Goal: Task Accomplishment & Management: Use online tool/utility

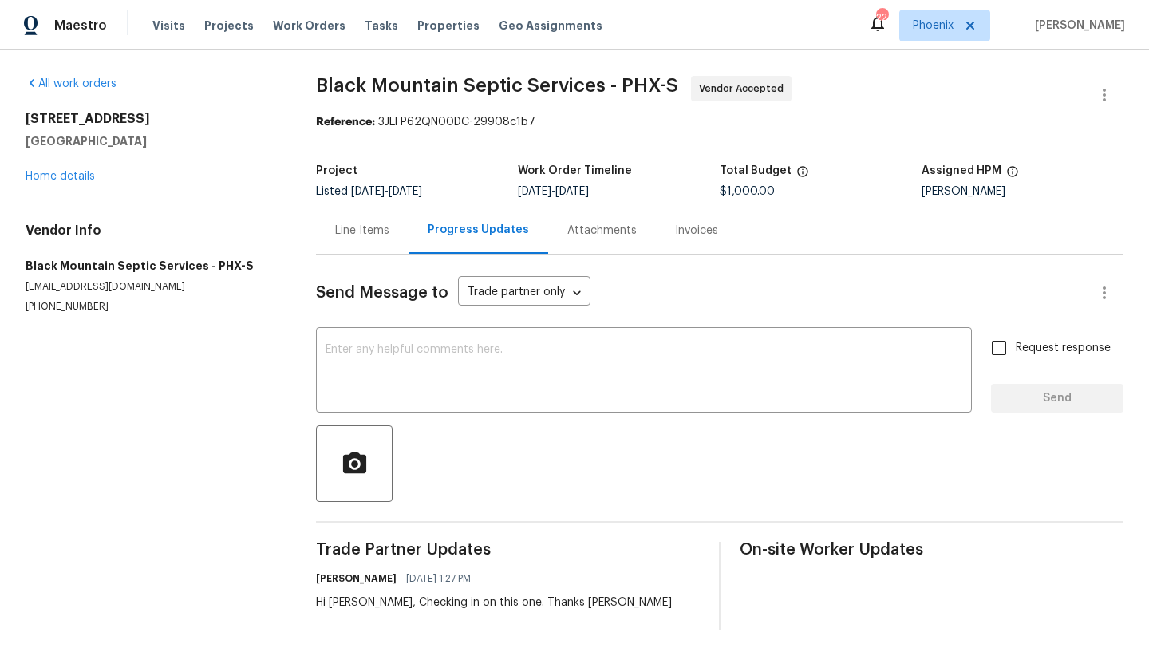
scroll to position [7, 0]
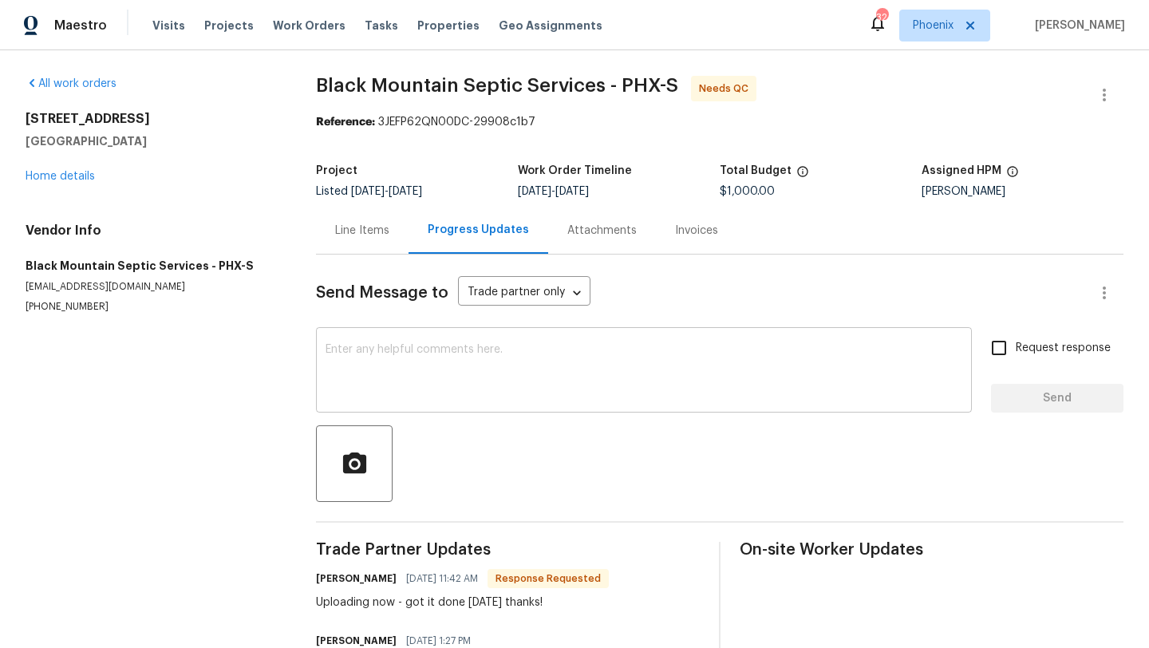
scroll to position [69, 0]
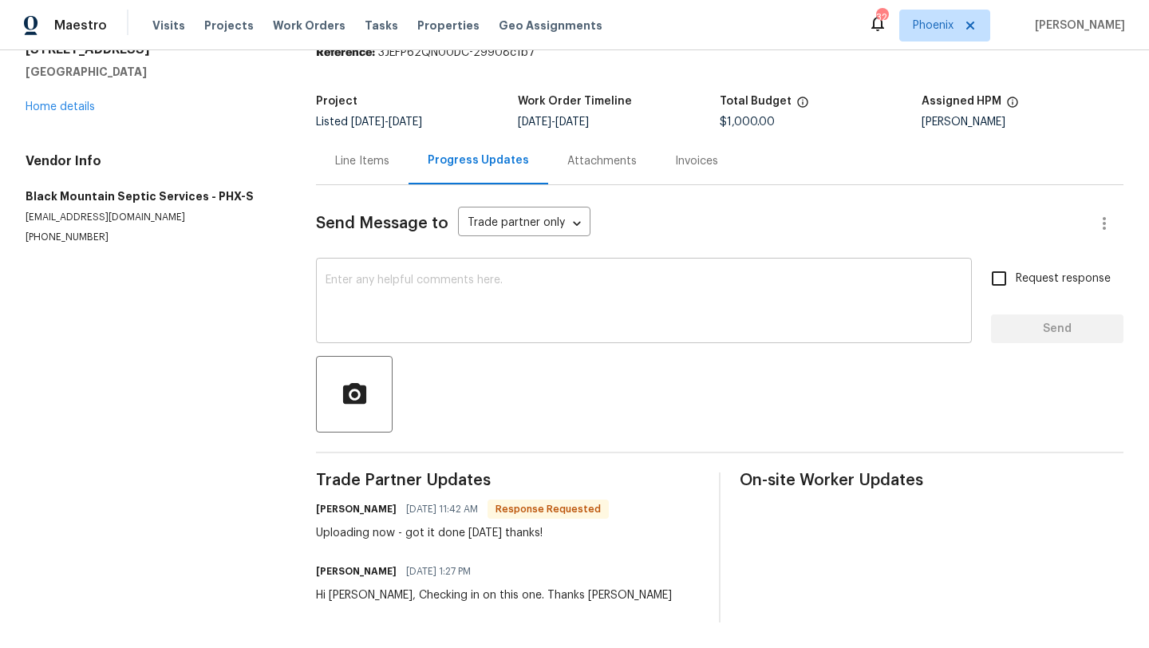
click at [366, 276] on textarea at bounding box center [644, 302] width 637 height 56
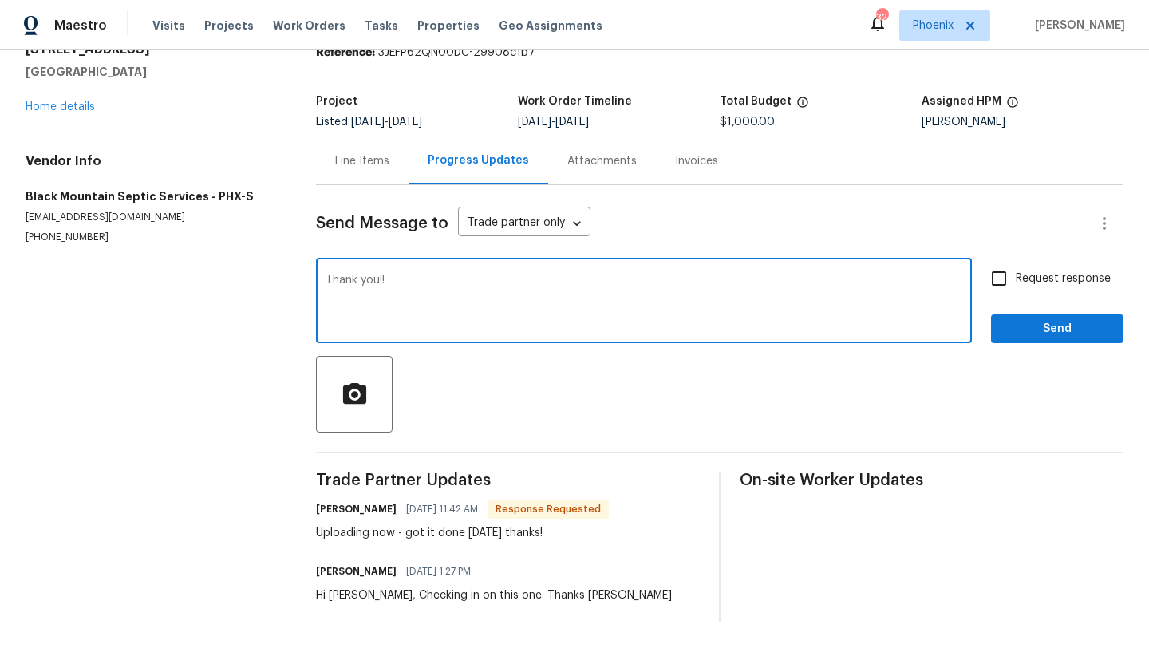
type textarea "Thank you!!"
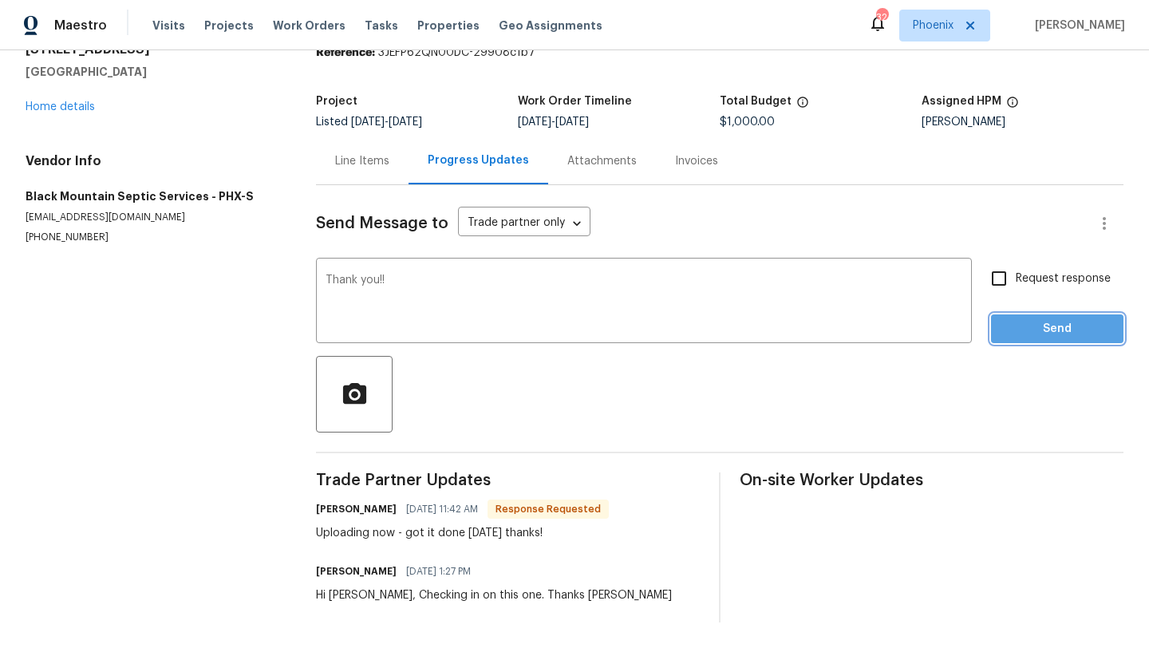
click at [1078, 333] on span "Send" at bounding box center [1057, 329] width 107 height 20
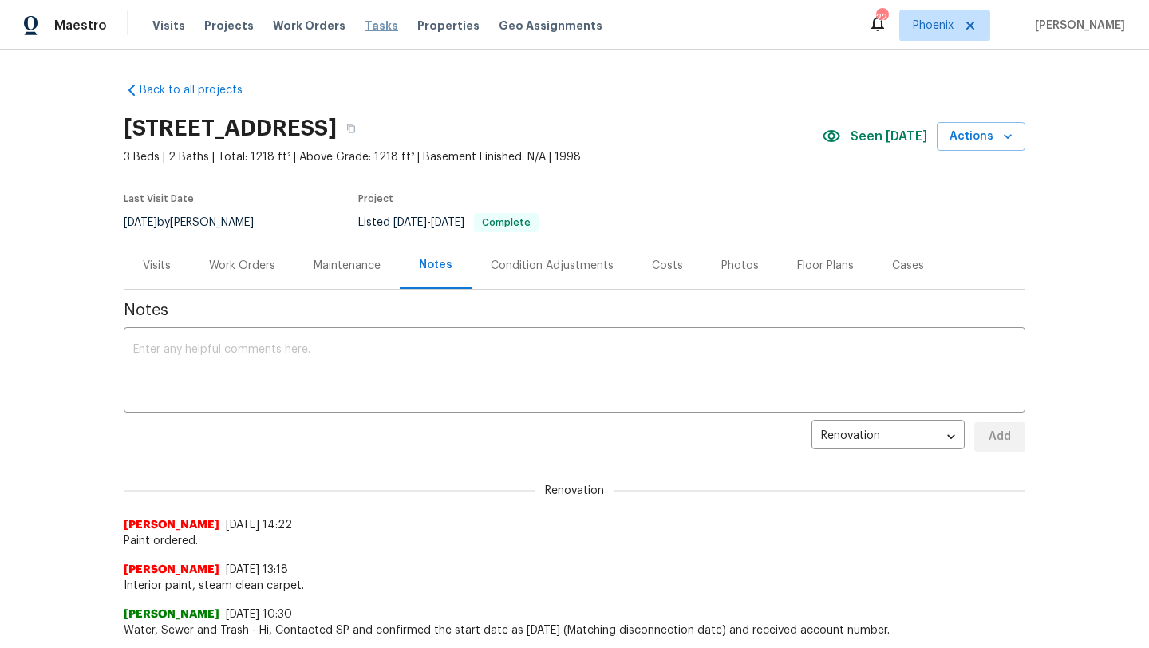
click at [369, 26] on span "Tasks" at bounding box center [382, 25] width 34 height 11
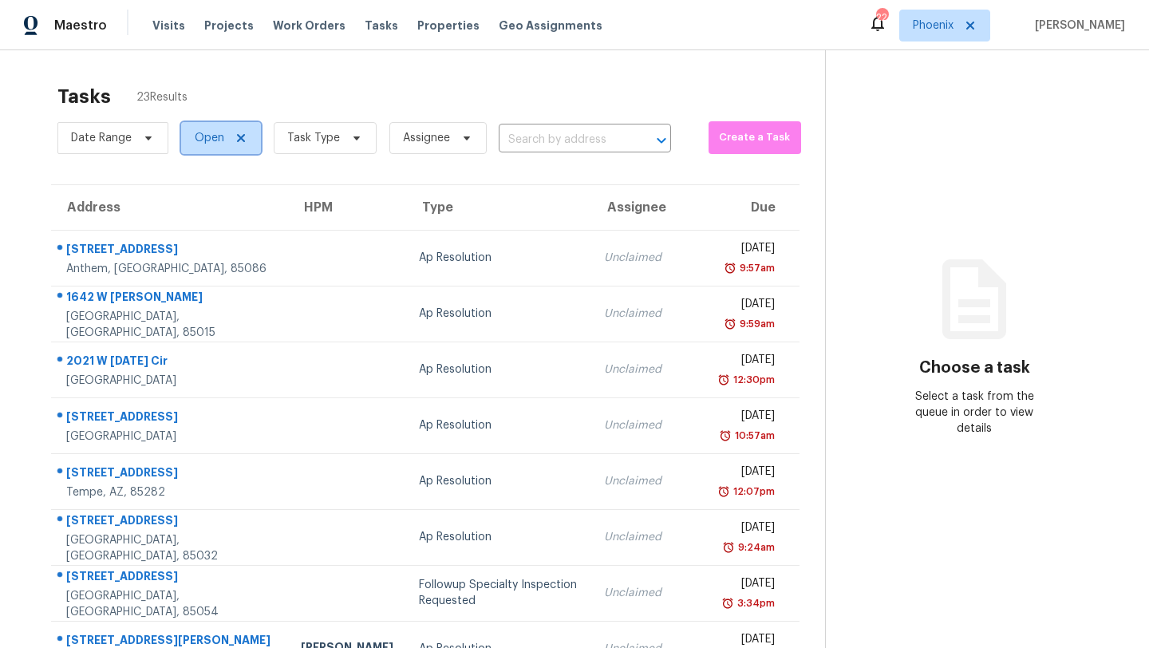
click at [244, 137] on icon at bounding box center [241, 138] width 13 height 13
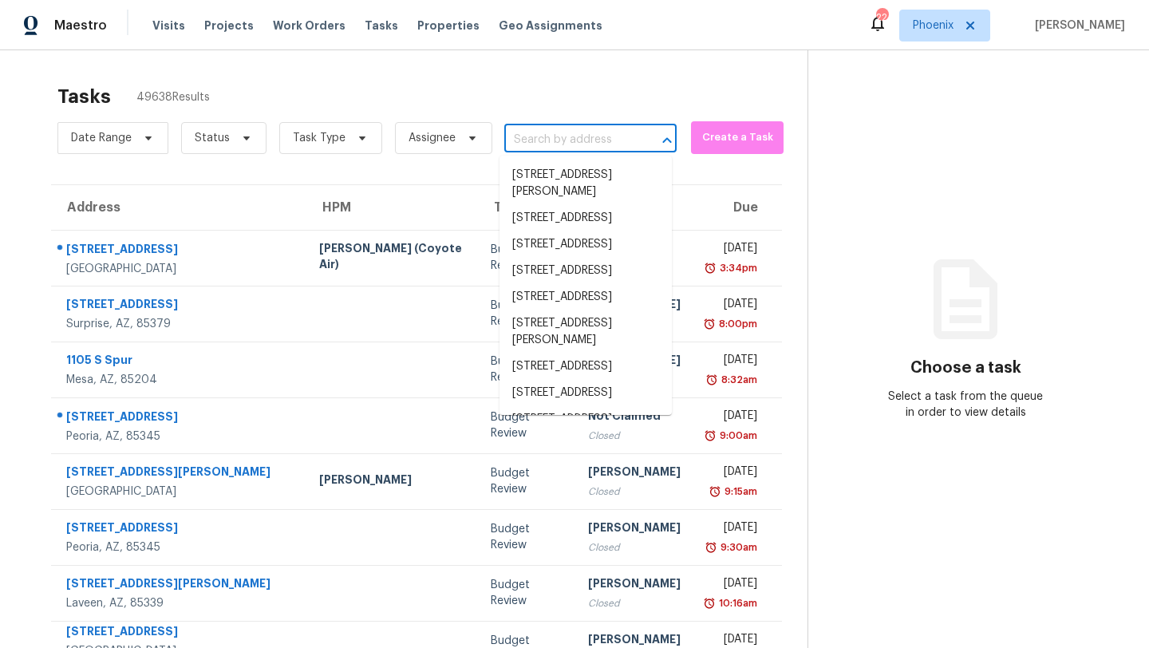
click at [543, 143] on input "text" at bounding box center [568, 140] width 128 height 25
paste input "21243 E Alyssa Rd, Queen Creek, AZ 85142"
type input "21243 E Alyssa Rd, Queen Creek, AZ 85142"
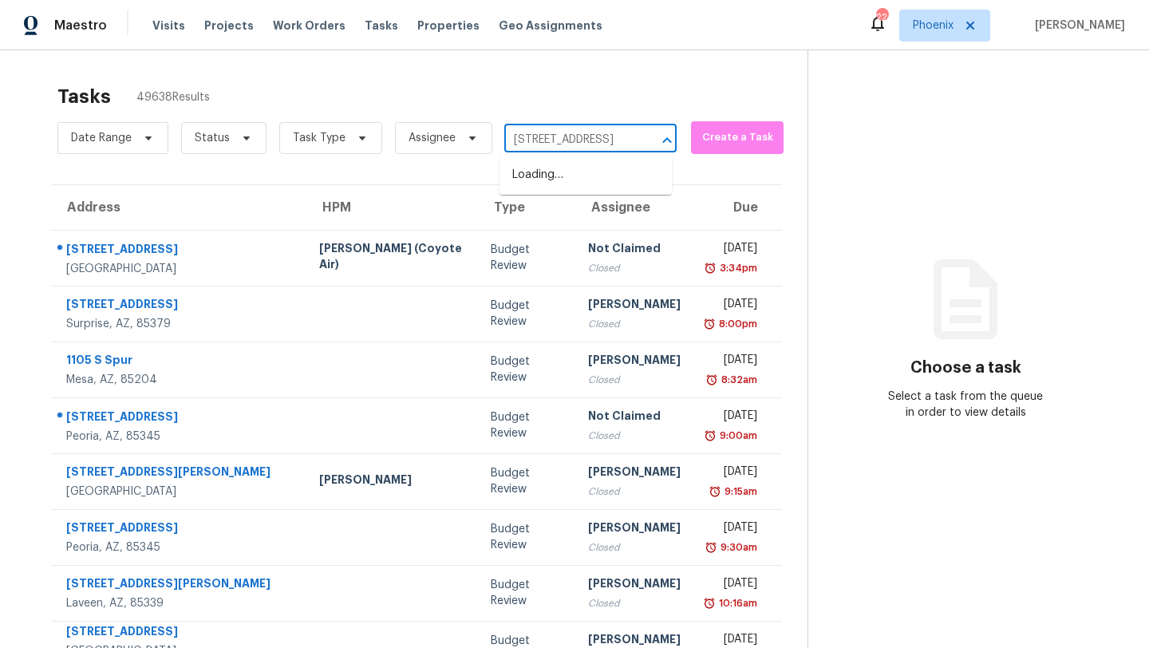
scroll to position [0, 102]
click at [559, 176] on li "21243 E Alyssa Rd, Queen Creek, AZ 85142" at bounding box center [586, 175] width 172 height 26
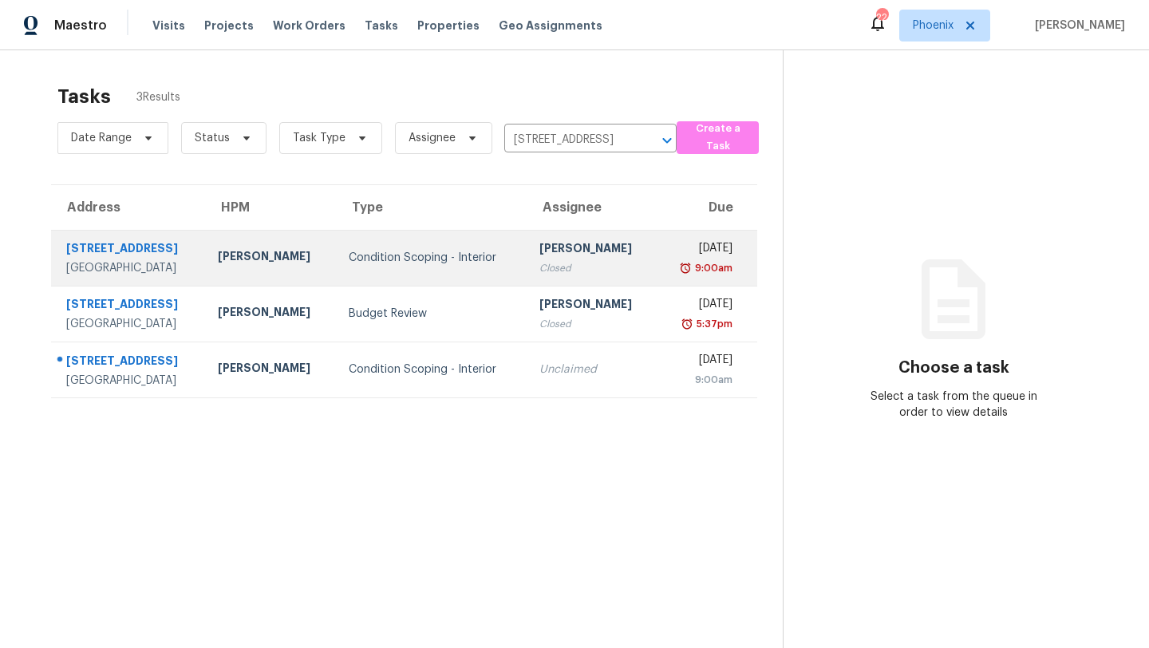
click at [147, 247] on div "21243 E Alyssa Rd" at bounding box center [129, 250] width 126 height 20
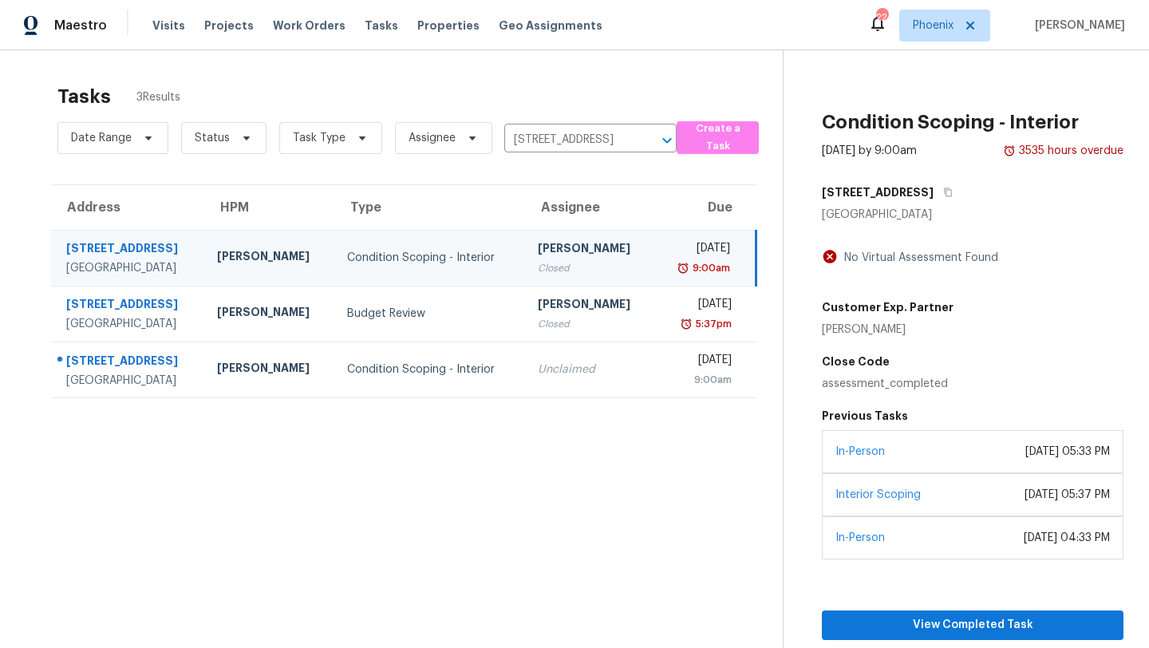
scroll to position [50, 0]
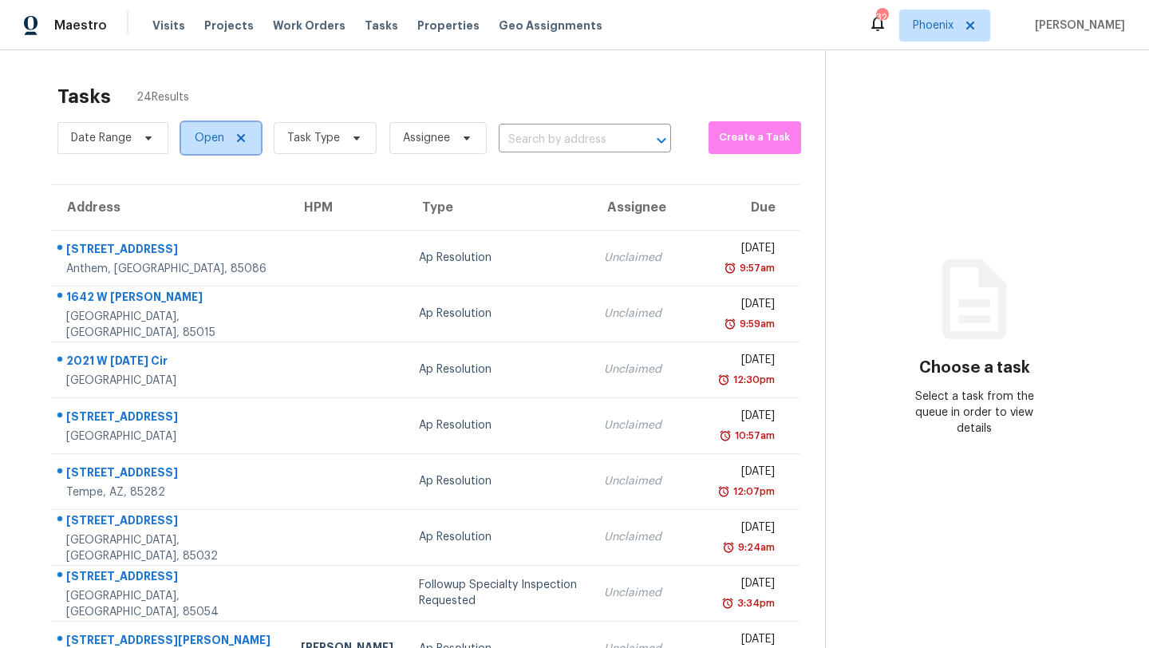
click at [244, 138] on icon at bounding box center [241, 138] width 13 height 13
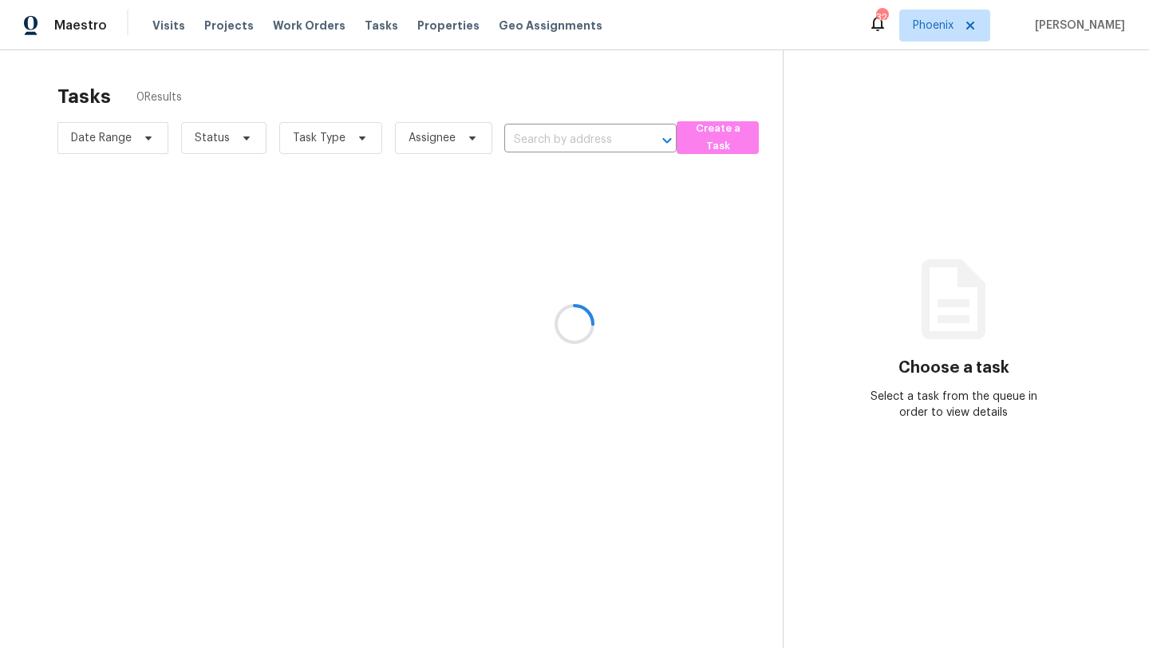
click at [545, 138] on div at bounding box center [574, 324] width 1149 height 648
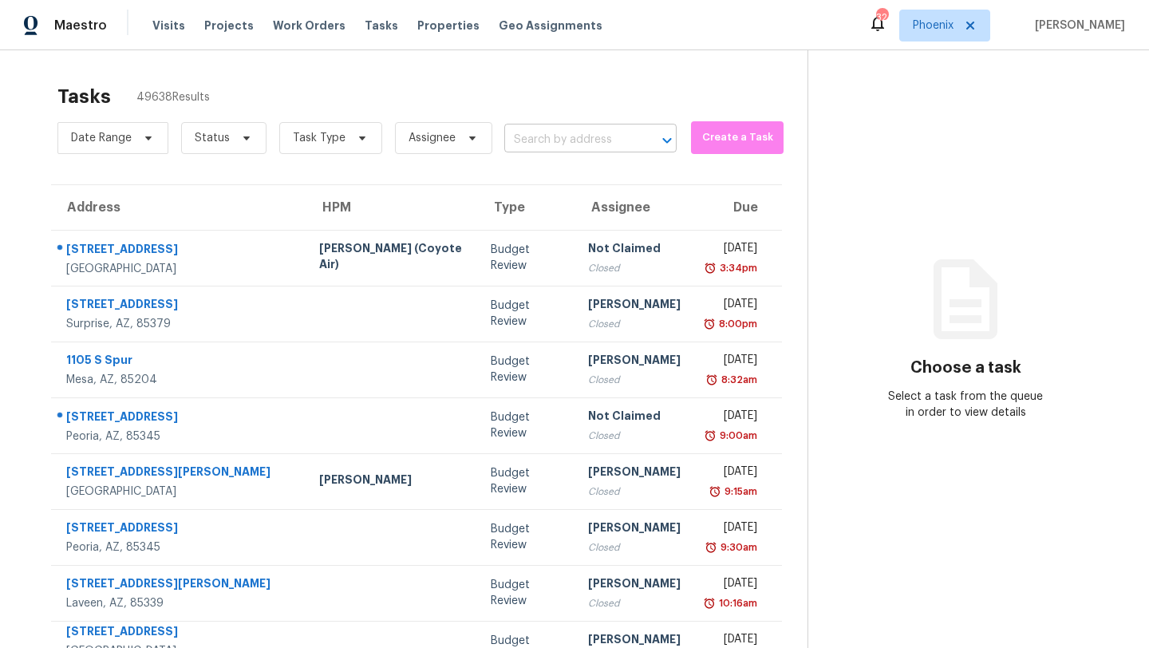
click at [545, 141] on input "text" at bounding box center [568, 140] width 128 height 25
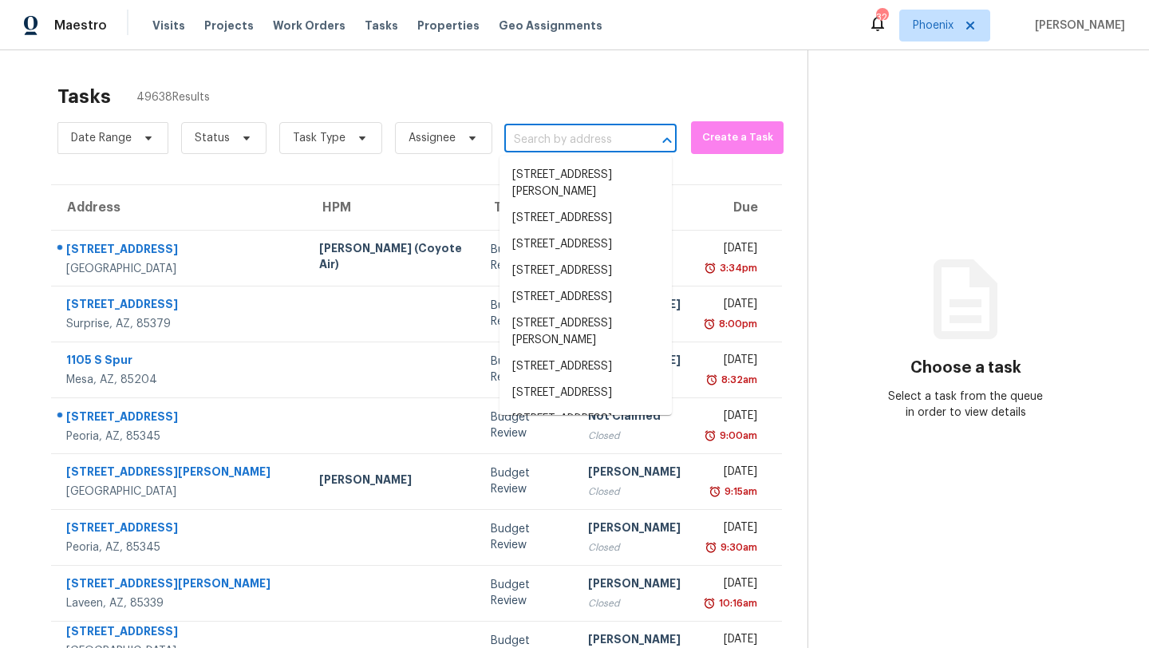
paste input "[STREET_ADDRESS]"
type input "[STREET_ADDRESS]"
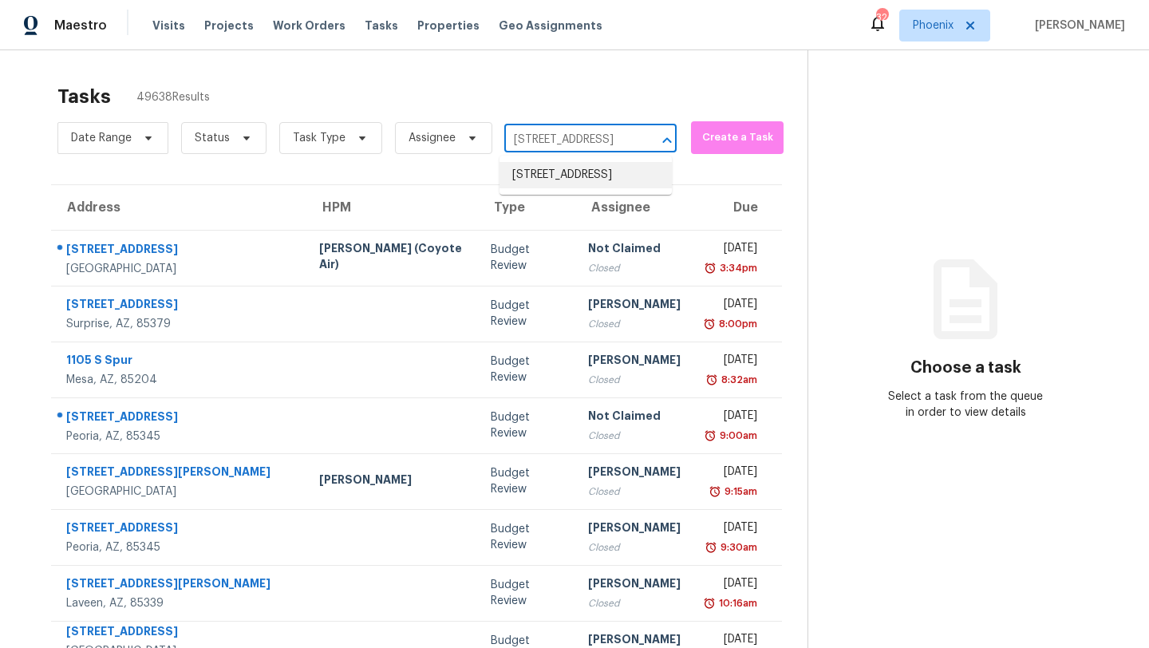
click at [556, 169] on li "[STREET_ADDRESS]" at bounding box center [586, 175] width 172 height 26
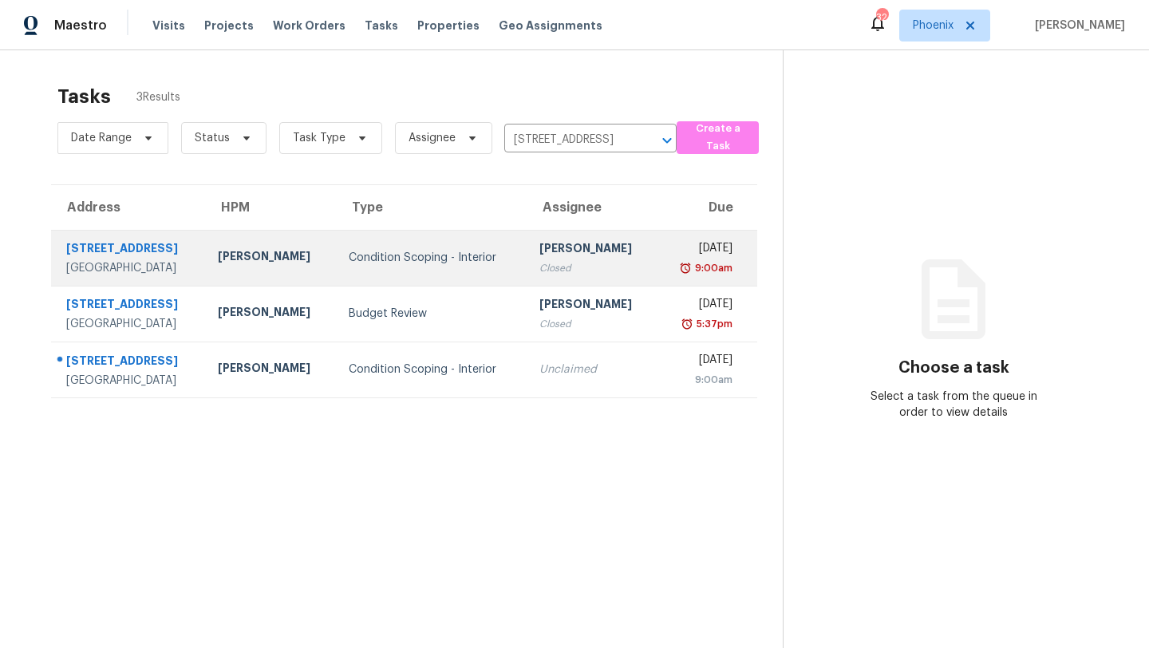
click at [173, 251] on div "[STREET_ADDRESS]" at bounding box center [129, 250] width 126 height 20
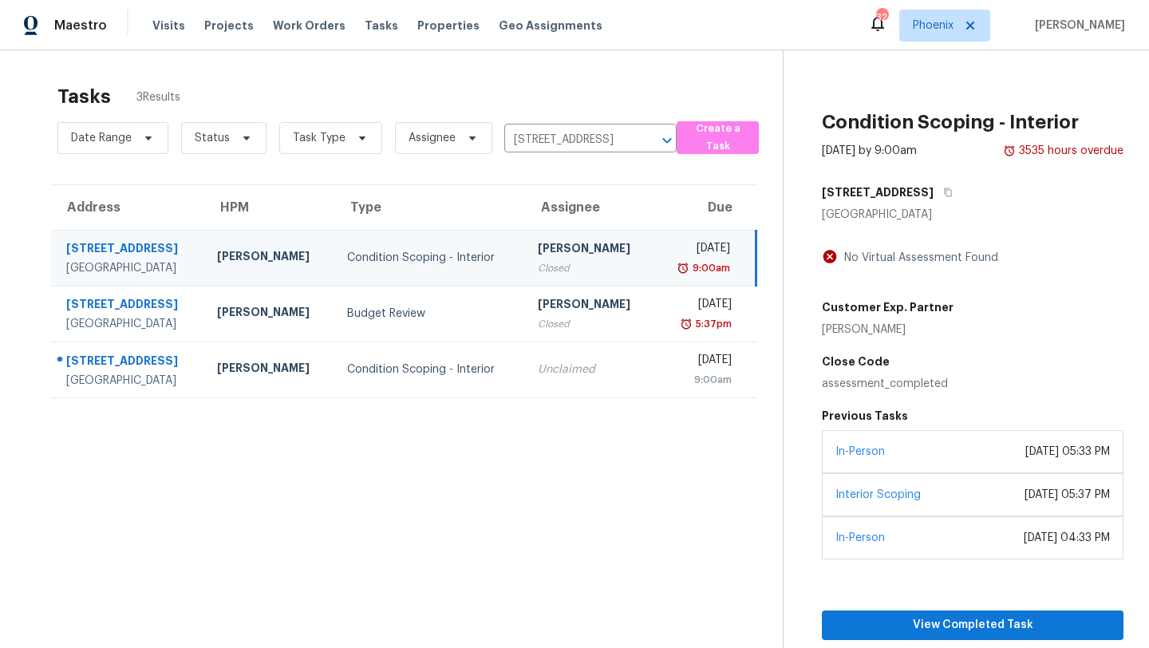
scroll to position [50, 0]
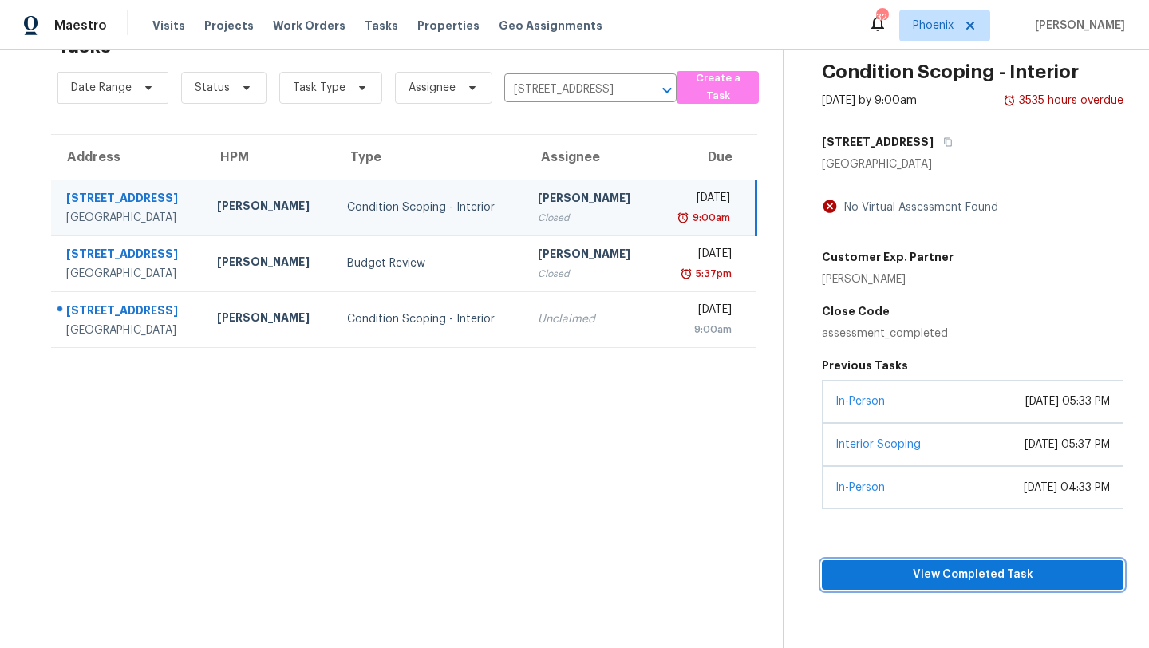
click at [970, 578] on span "View Completed Task" at bounding box center [973, 575] width 276 height 20
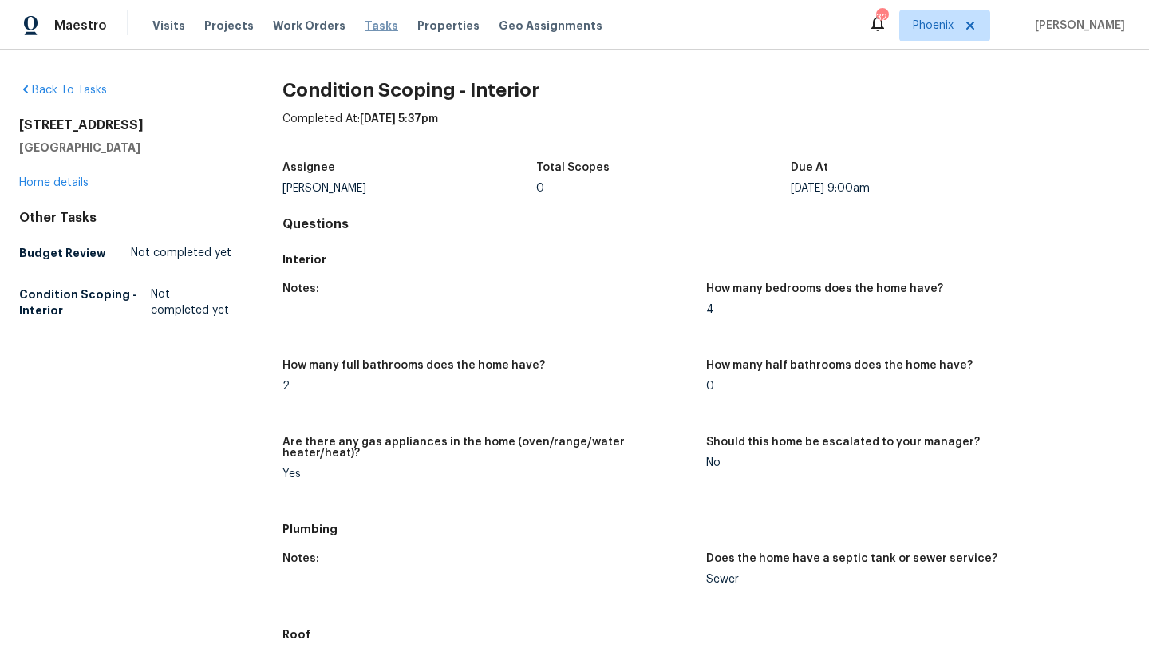
click at [365, 28] on span "Tasks" at bounding box center [382, 25] width 34 height 11
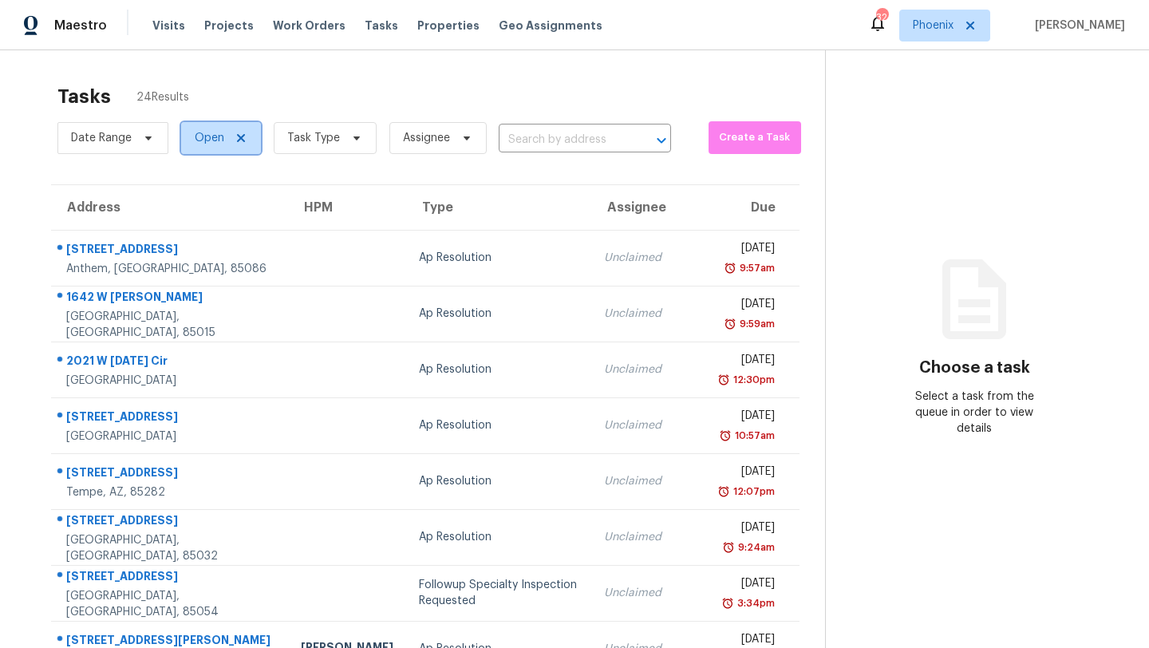
click at [237, 139] on icon at bounding box center [241, 138] width 8 height 8
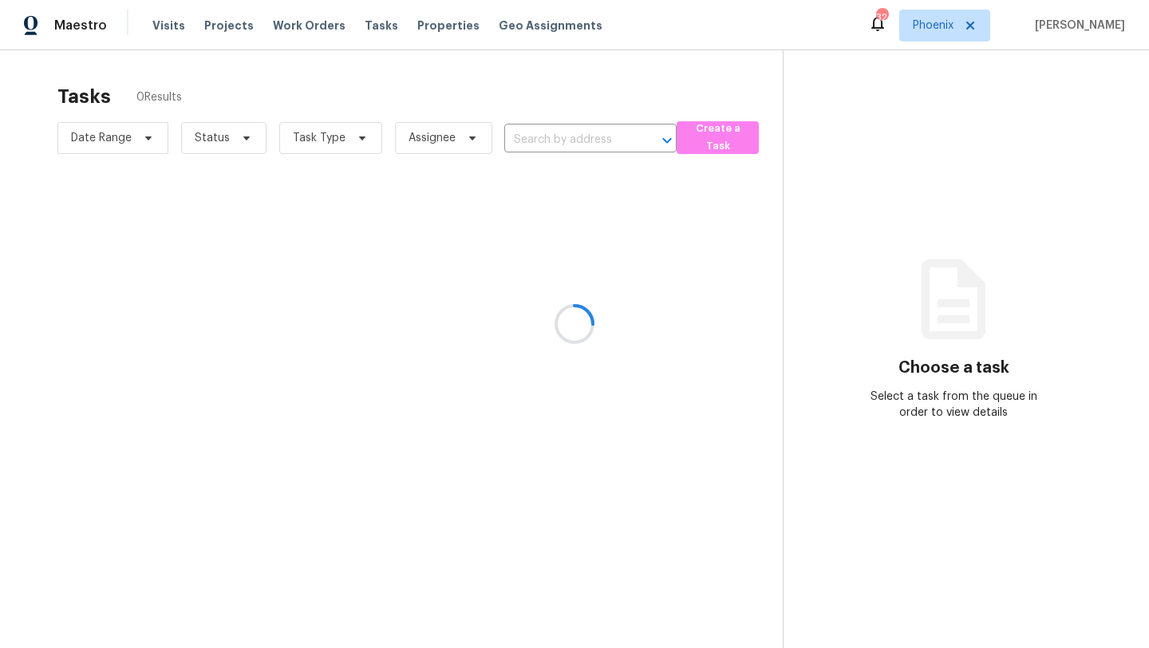
click at [553, 141] on div at bounding box center [574, 324] width 1149 height 648
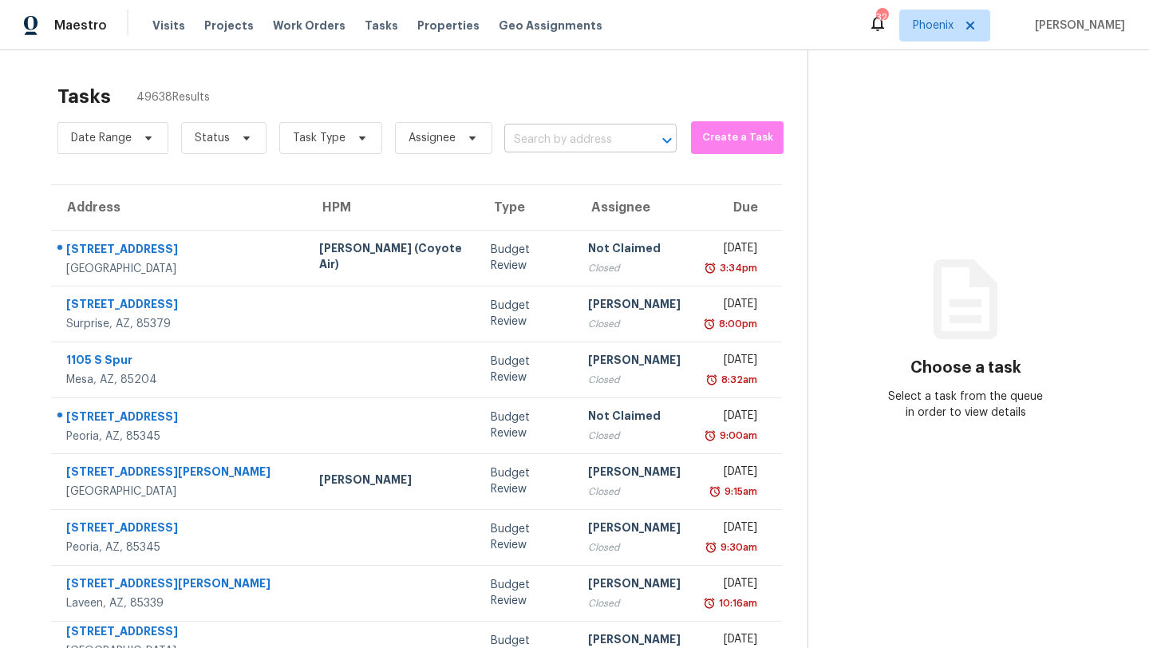
click at [551, 141] on input "text" at bounding box center [568, 140] width 128 height 25
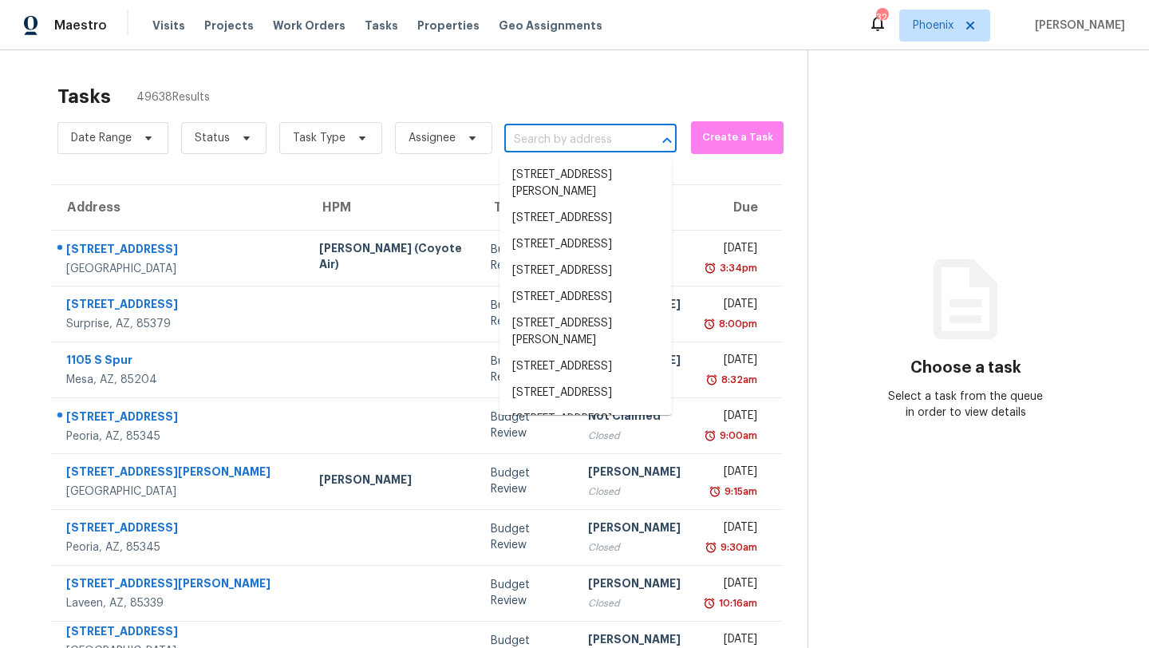
paste input "[STREET_ADDRESS]"
type input "[STREET_ADDRESS]"
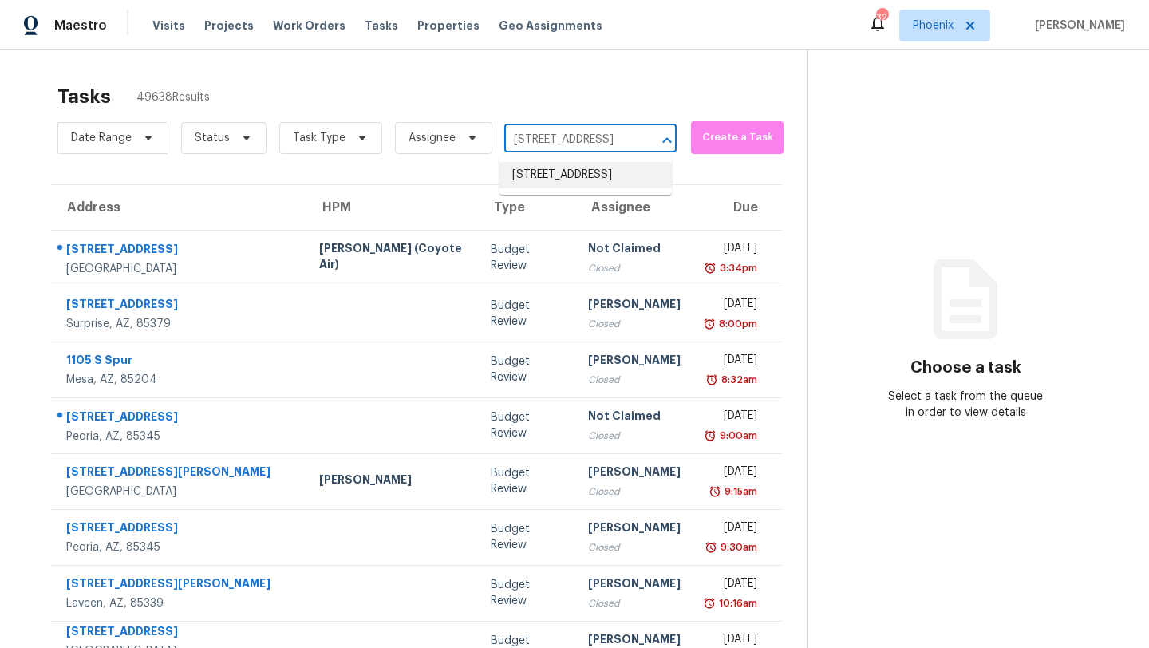
click at [562, 188] on li "[STREET_ADDRESS]" at bounding box center [586, 175] width 172 height 26
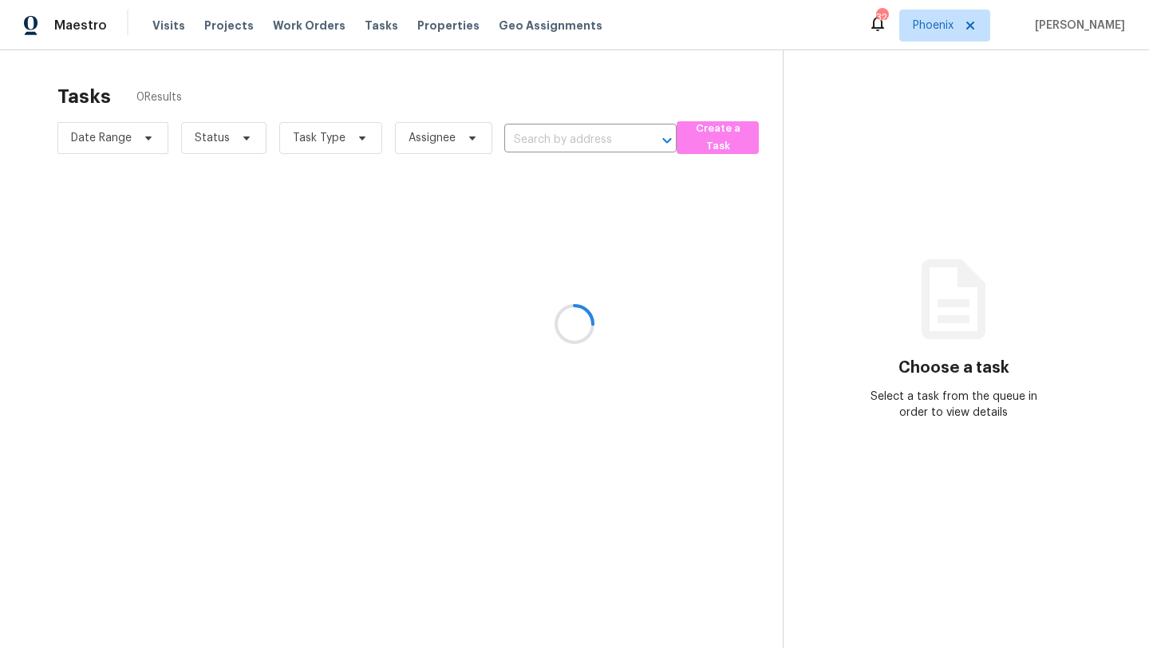
type input "[STREET_ADDRESS]"
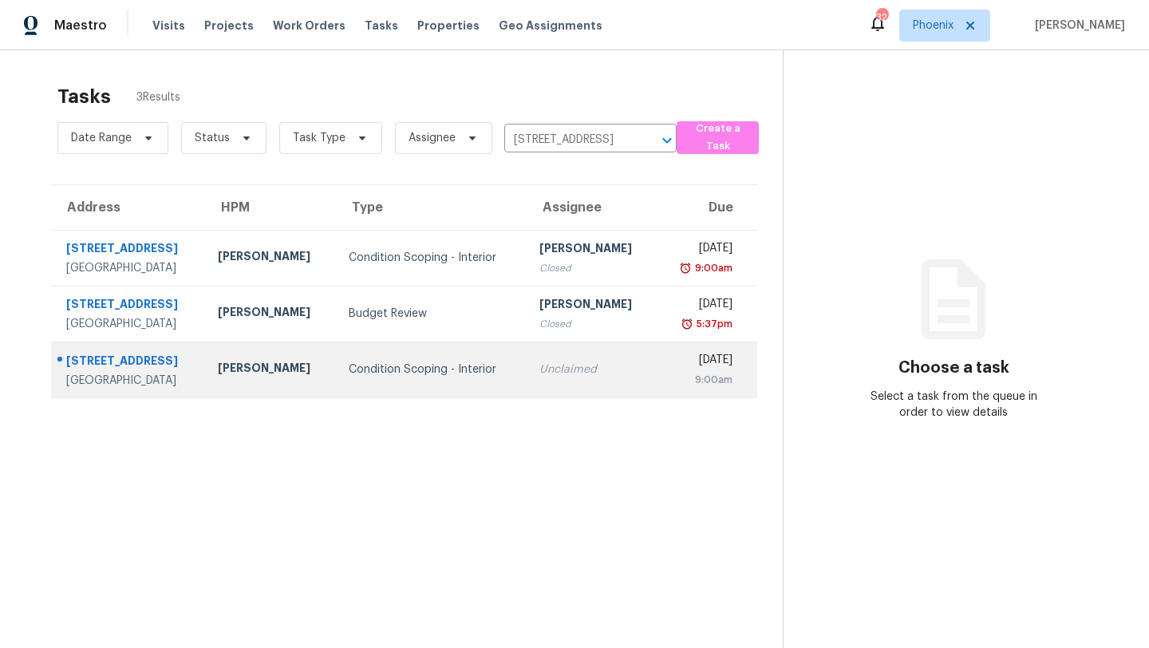
click at [308, 368] on td "[PERSON_NAME]" at bounding box center [270, 370] width 130 height 56
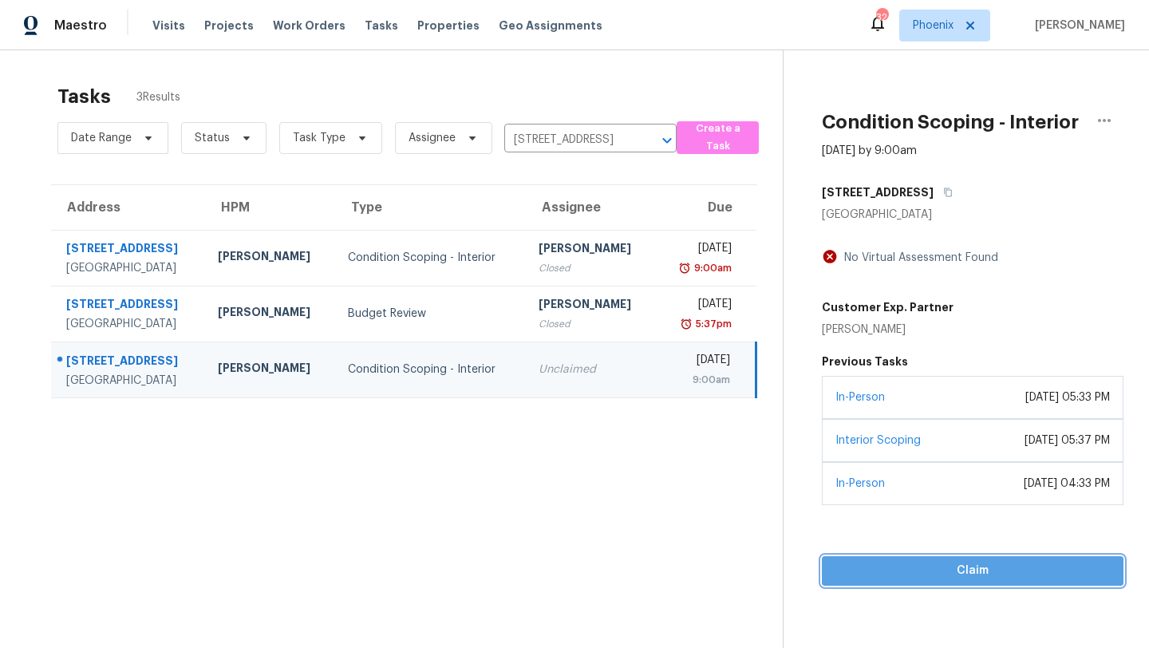
click at [983, 571] on span "Claim" at bounding box center [973, 571] width 276 height 20
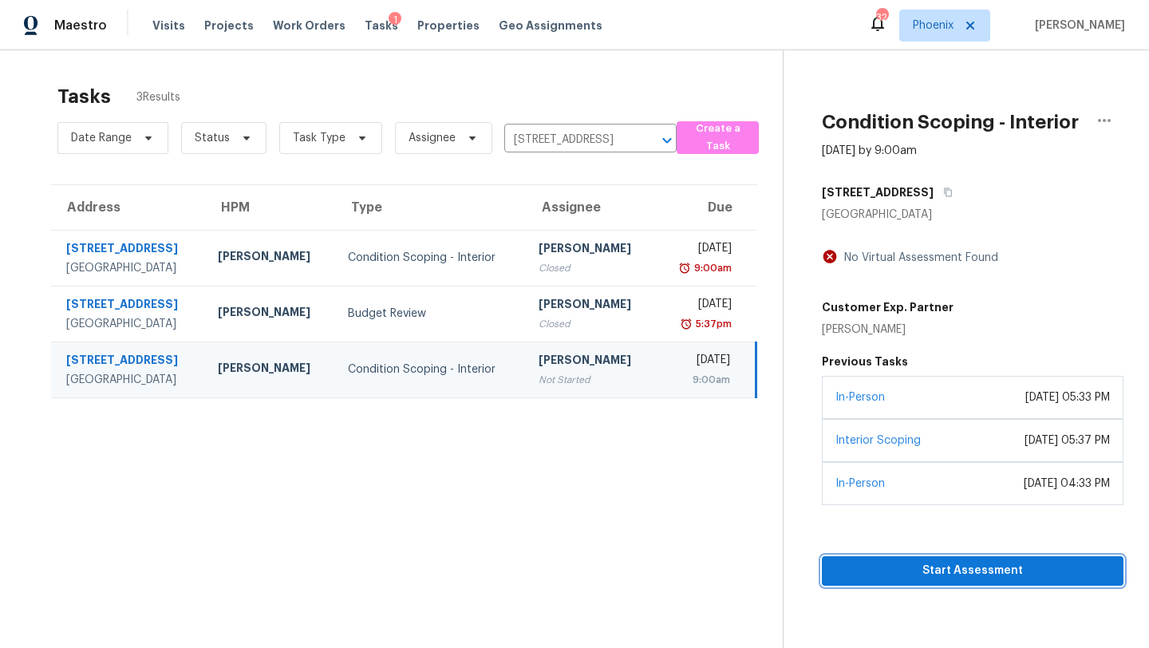
click at [956, 567] on span "Start Assessment" at bounding box center [973, 571] width 276 height 20
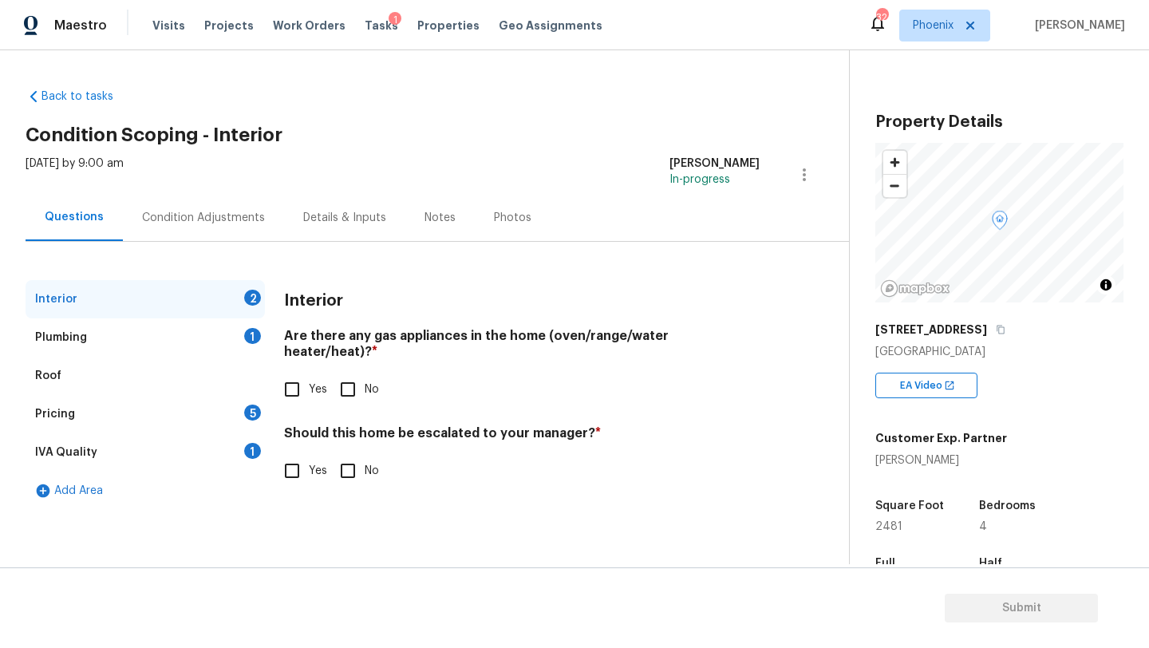
click at [345, 375] on input "No" at bounding box center [348, 390] width 34 height 34
checkbox input "true"
click at [348, 454] on input "No" at bounding box center [348, 471] width 34 height 34
checkbox input "true"
click at [293, 456] on input "Yes" at bounding box center [292, 471] width 34 height 34
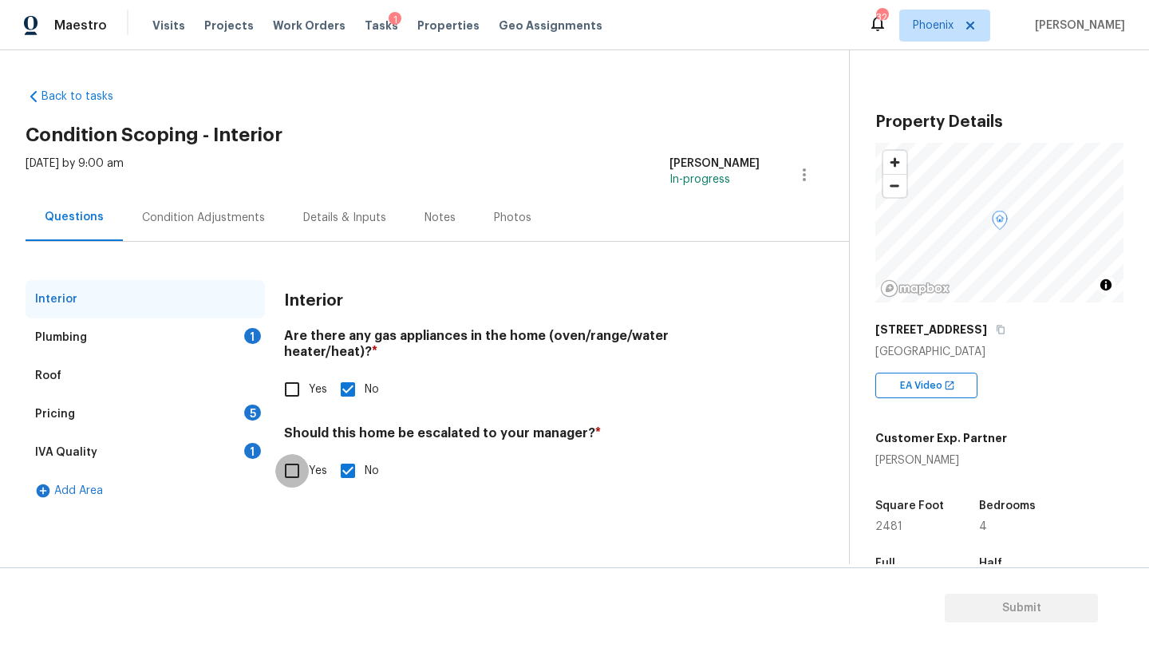
checkbox input "true"
checkbox input "false"
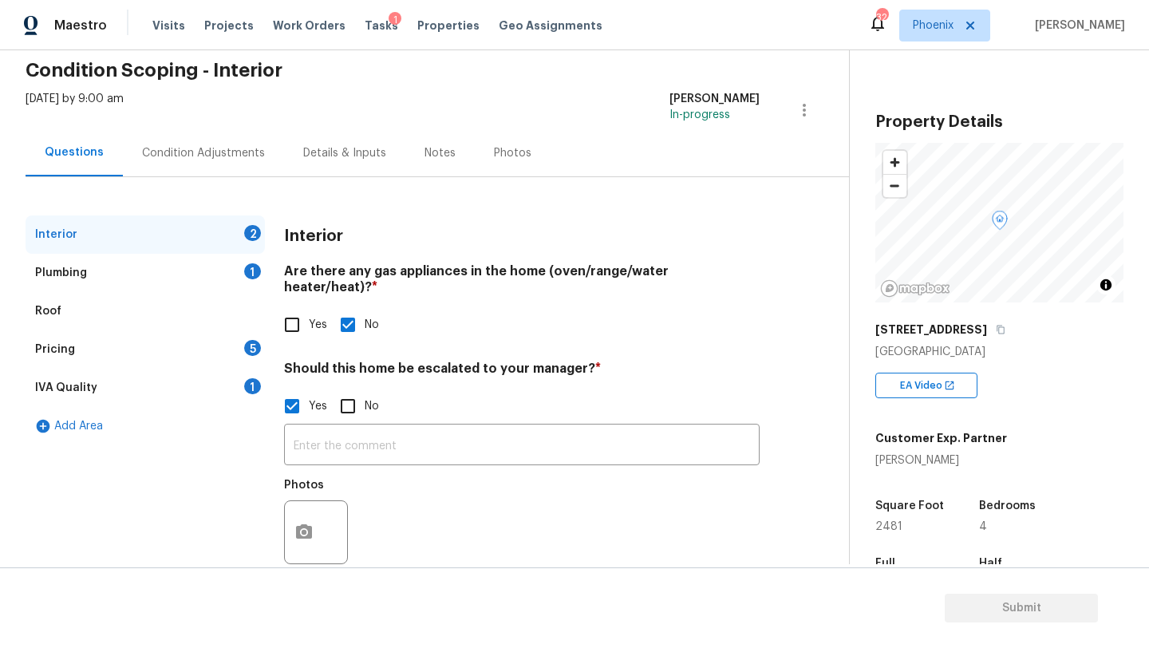
scroll to position [82, 0]
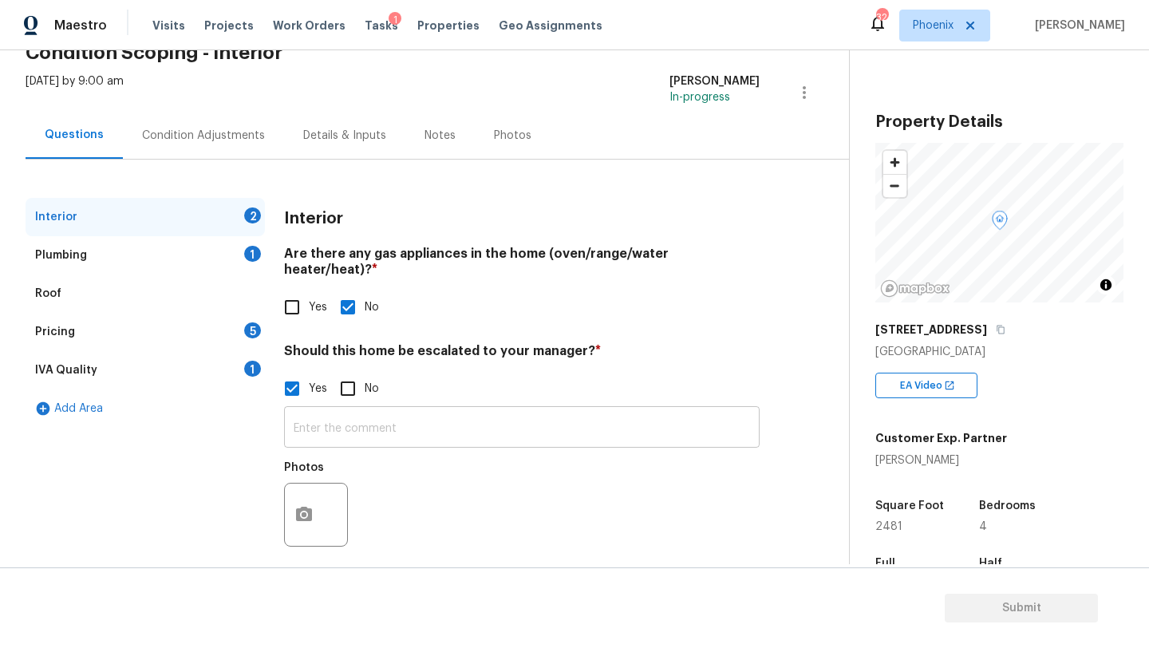
click at [342, 410] on input "text" at bounding box center [522, 429] width 476 height 38
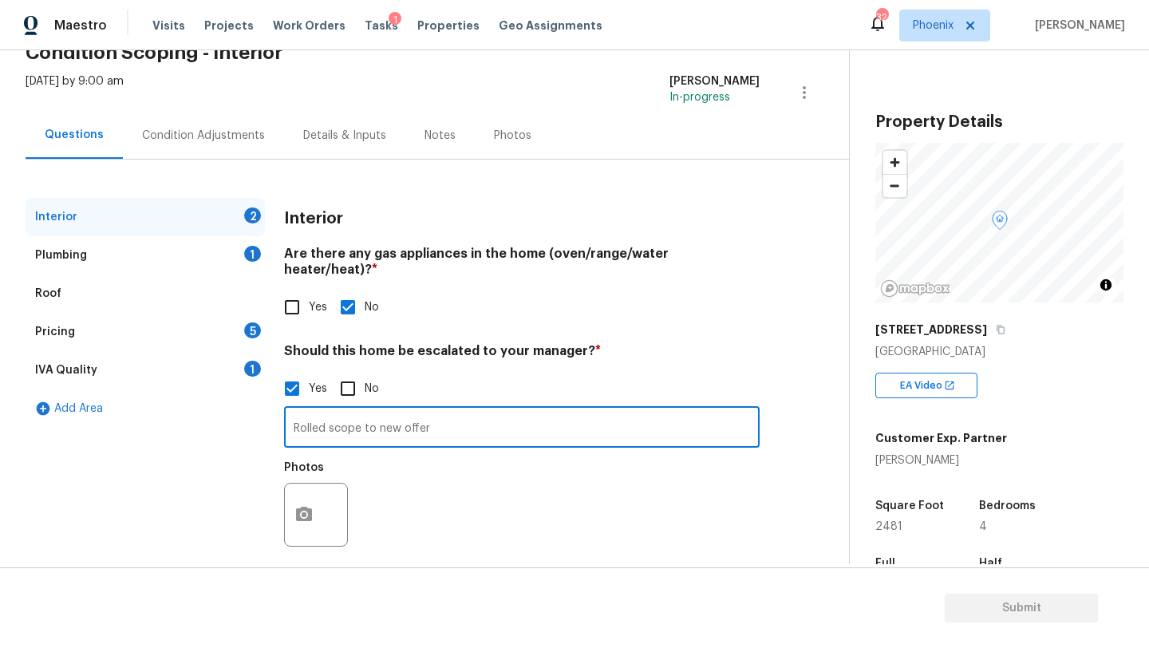
click at [330, 410] on input "Rolled scope to new offer" at bounding box center [522, 429] width 476 height 38
click at [460, 411] on input "Rolled old scope to new offer" at bounding box center [522, 429] width 476 height 38
type input "Rolled old scope to new offer from April. No one is living in the home and home…"
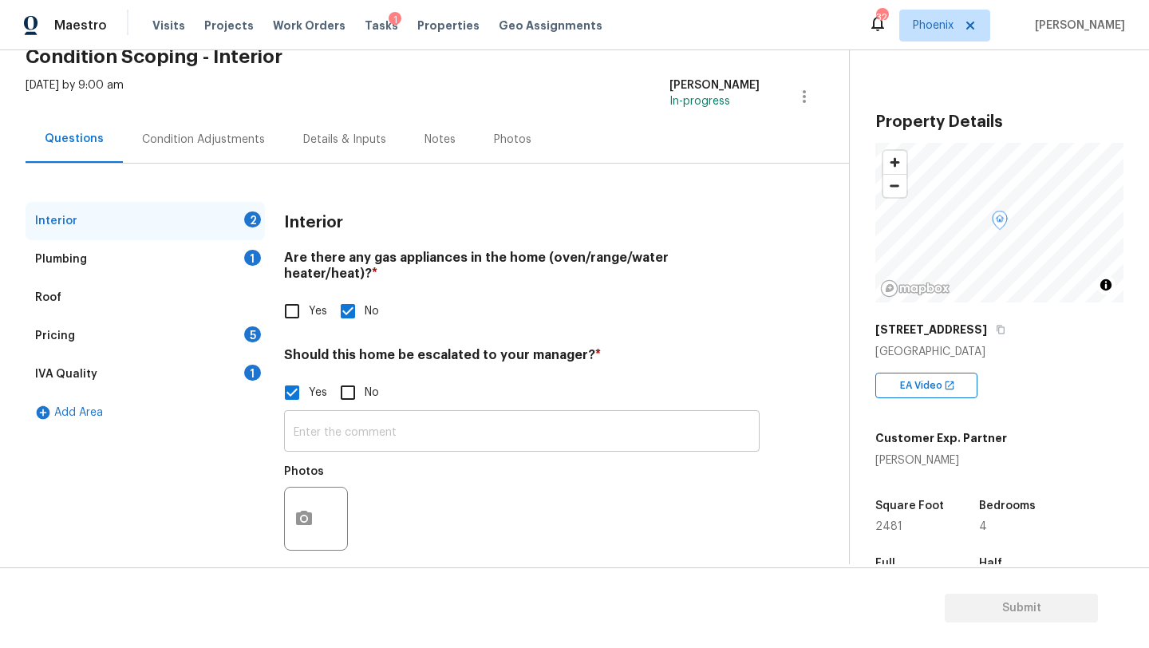
scroll to position [82, 0]
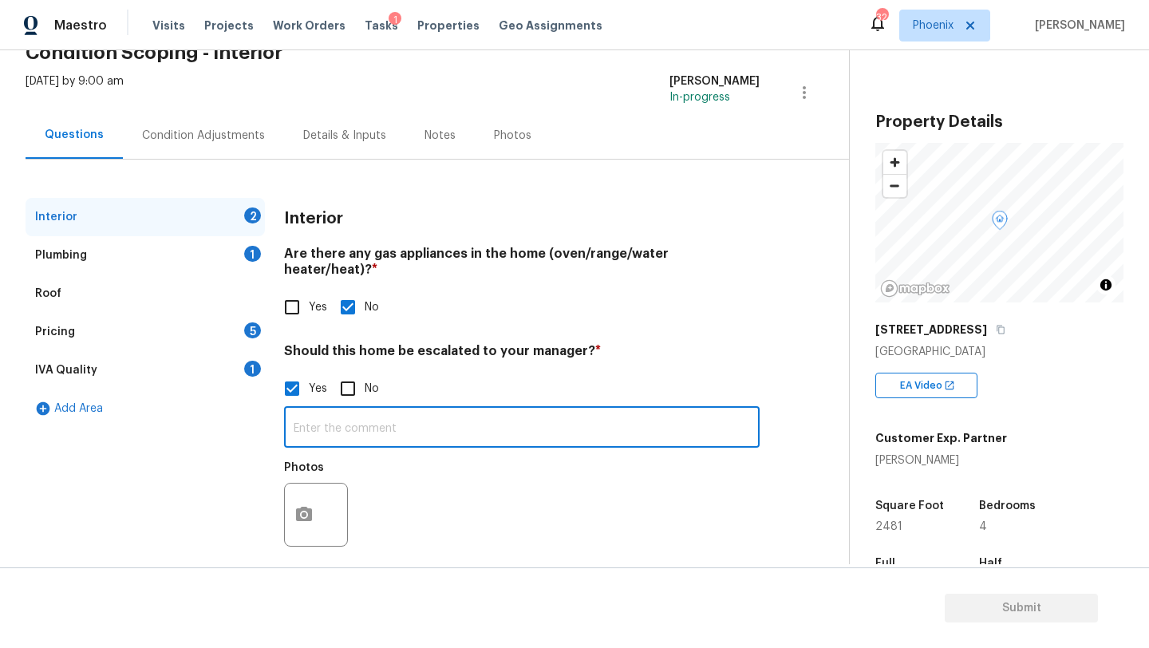
click at [315, 410] on input "text" at bounding box center [522, 429] width 476 height 38
paste input "[STREET_ADDRESS]"
type input "2"
click at [330, 413] on input "Rolled Repair scope" at bounding box center [522, 429] width 476 height 38
click at [428, 410] on input "Rolled old Repair scope" at bounding box center [522, 429] width 476 height 38
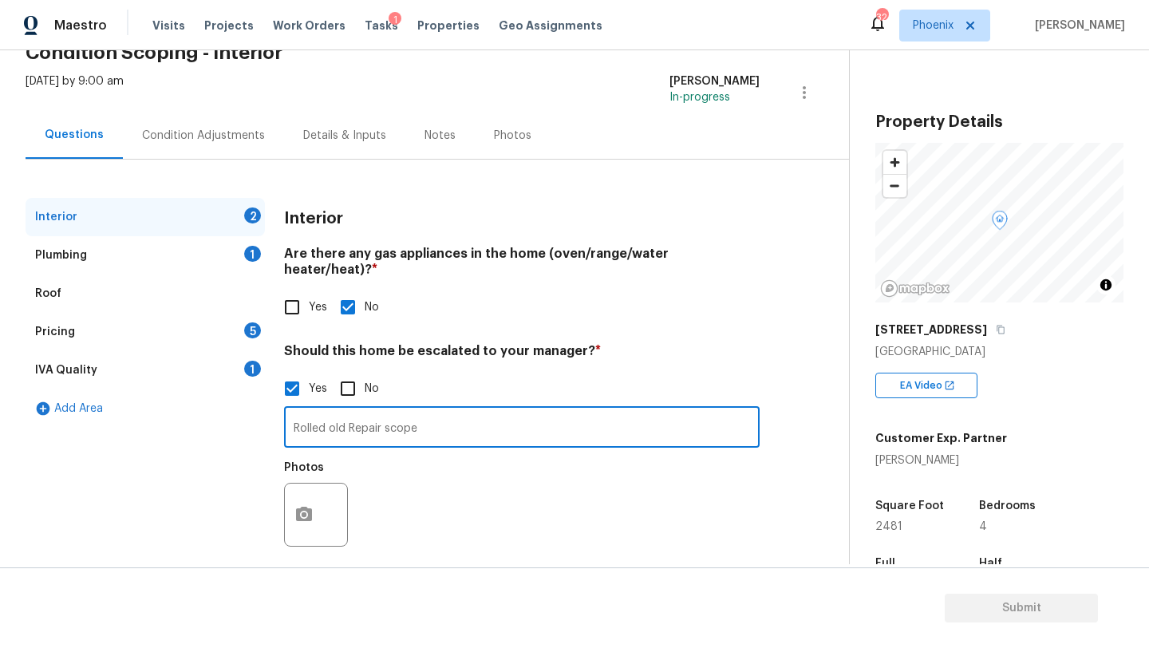
click at [422, 421] on input "Rolled old Repair scope" at bounding box center [522, 429] width 476 height 38
type input "Rolled old Repair scope over to new offer. No one is living in the home and it …"
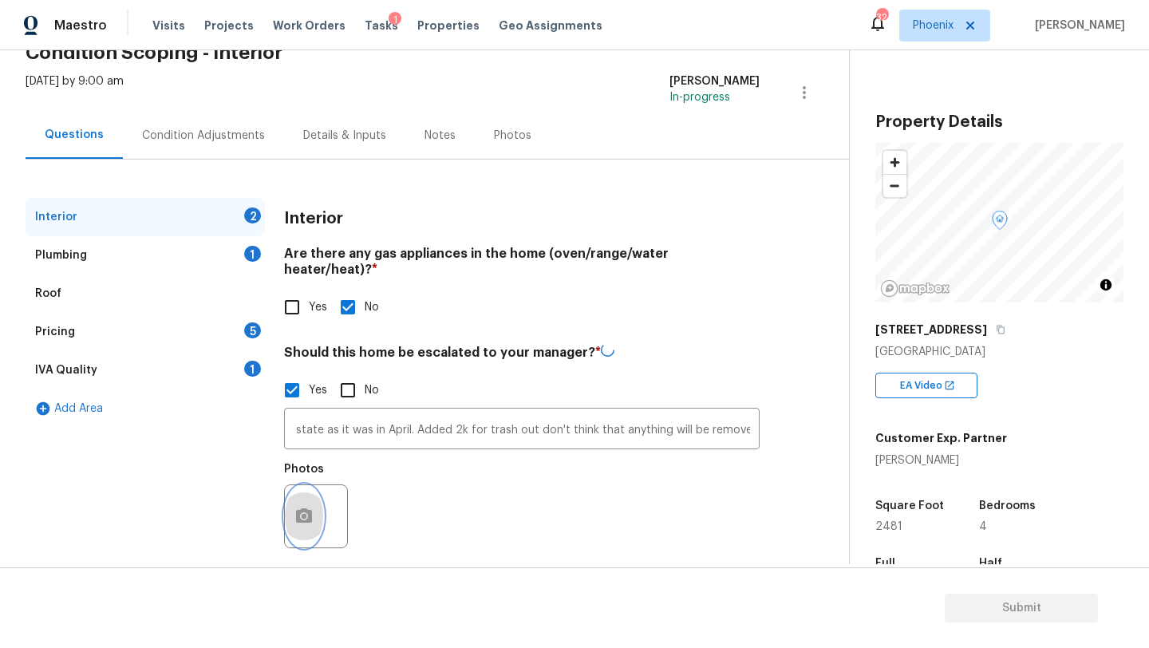
click at [317, 486] on button "button" at bounding box center [304, 516] width 38 height 62
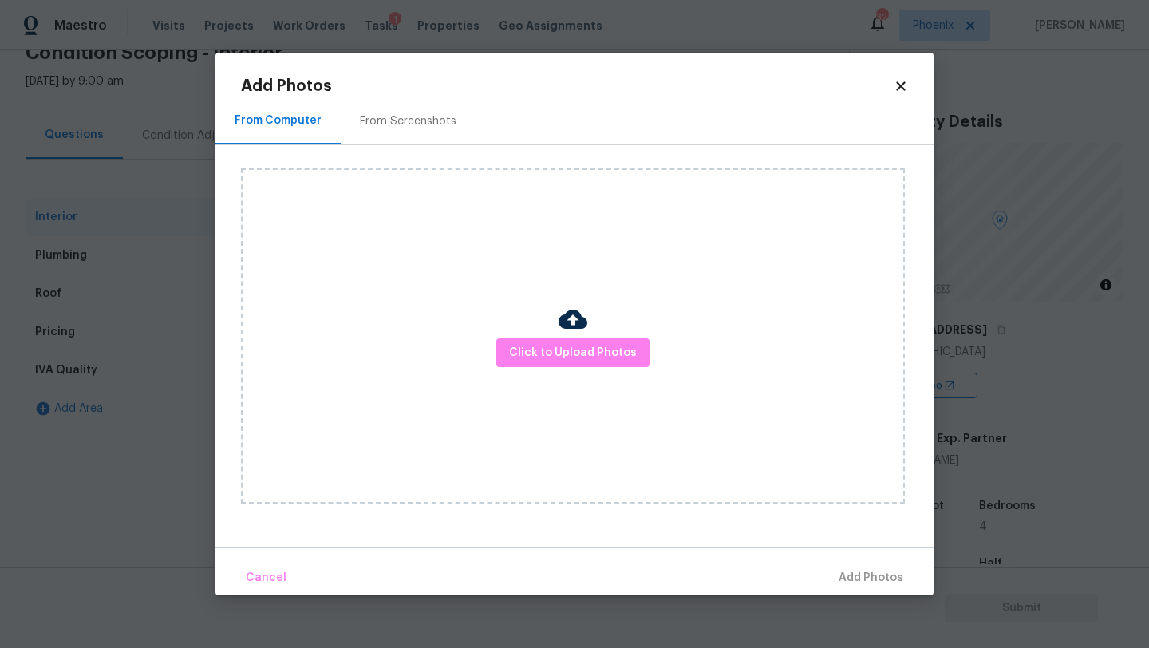
click at [902, 88] on icon at bounding box center [900, 85] width 9 height 9
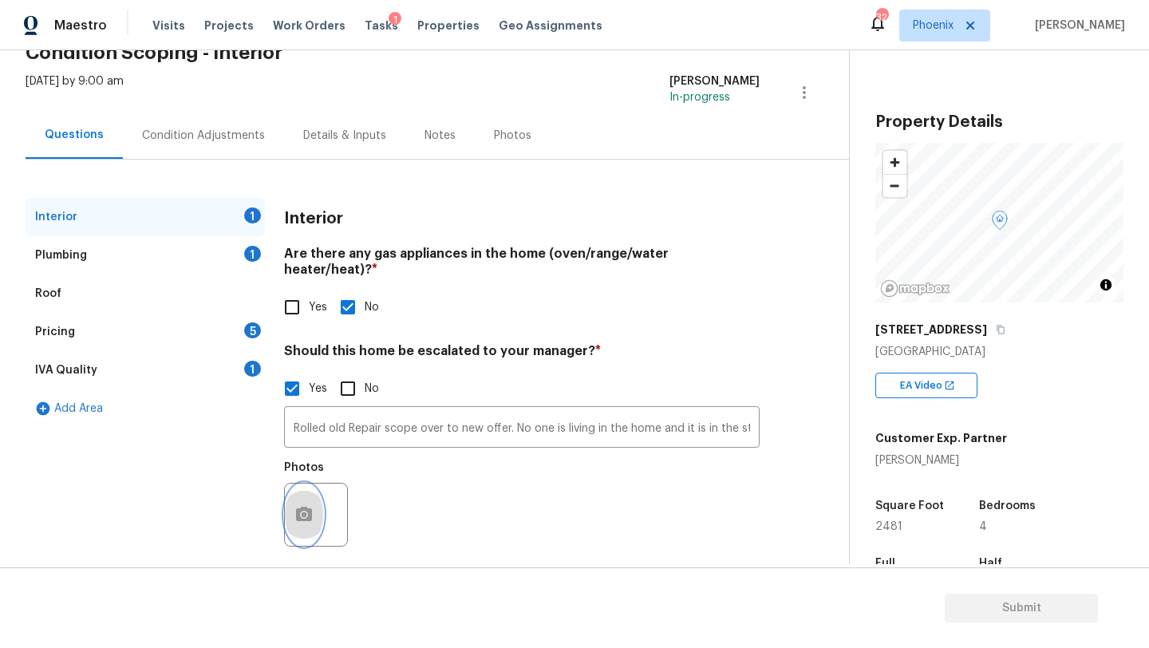
click at [308, 507] on icon "button" at bounding box center [304, 514] width 16 height 14
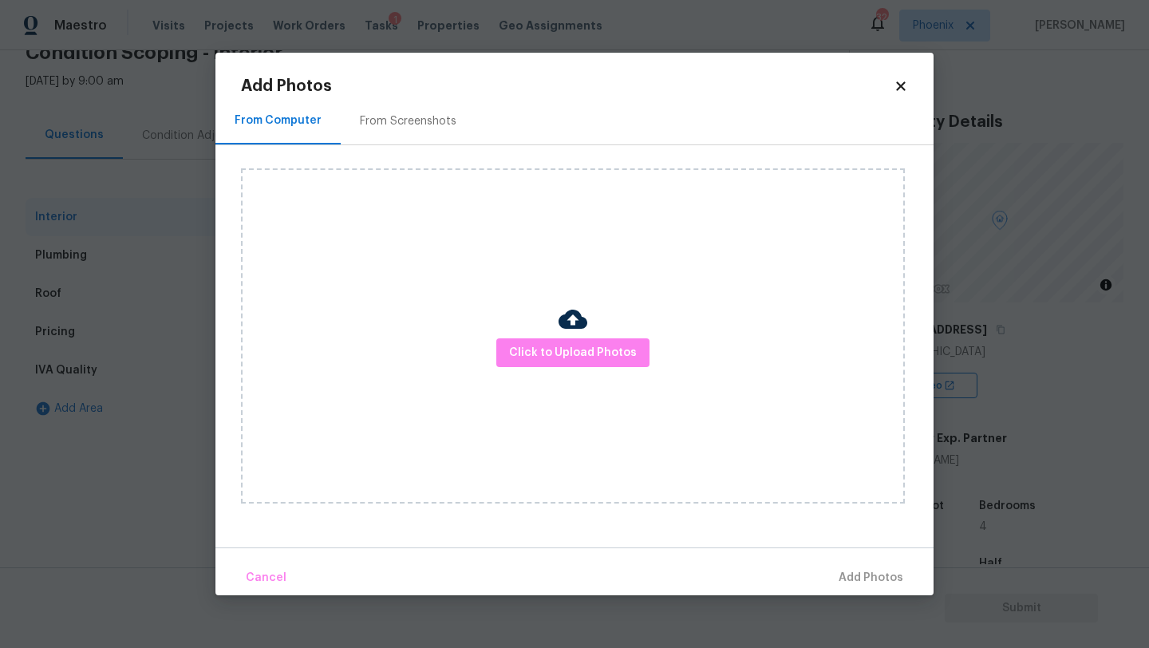
click at [902, 87] on icon at bounding box center [900, 85] width 9 height 9
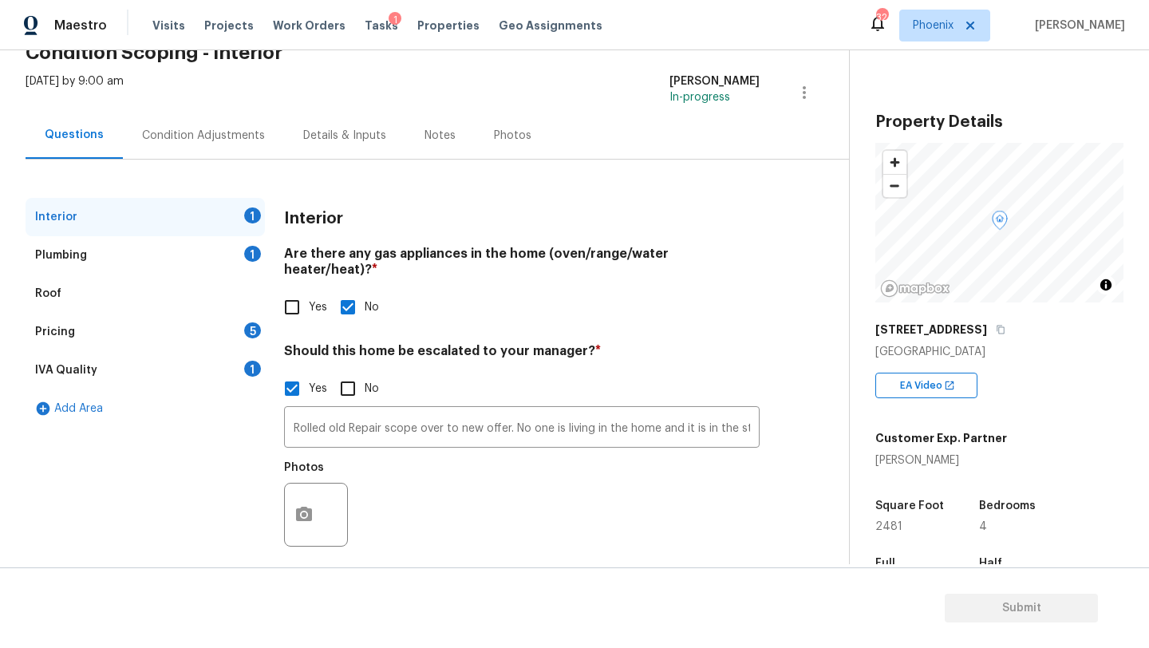
click at [114, 259] on div "Plumbing 1" at bounding box center [145, 255] width 239 height 38
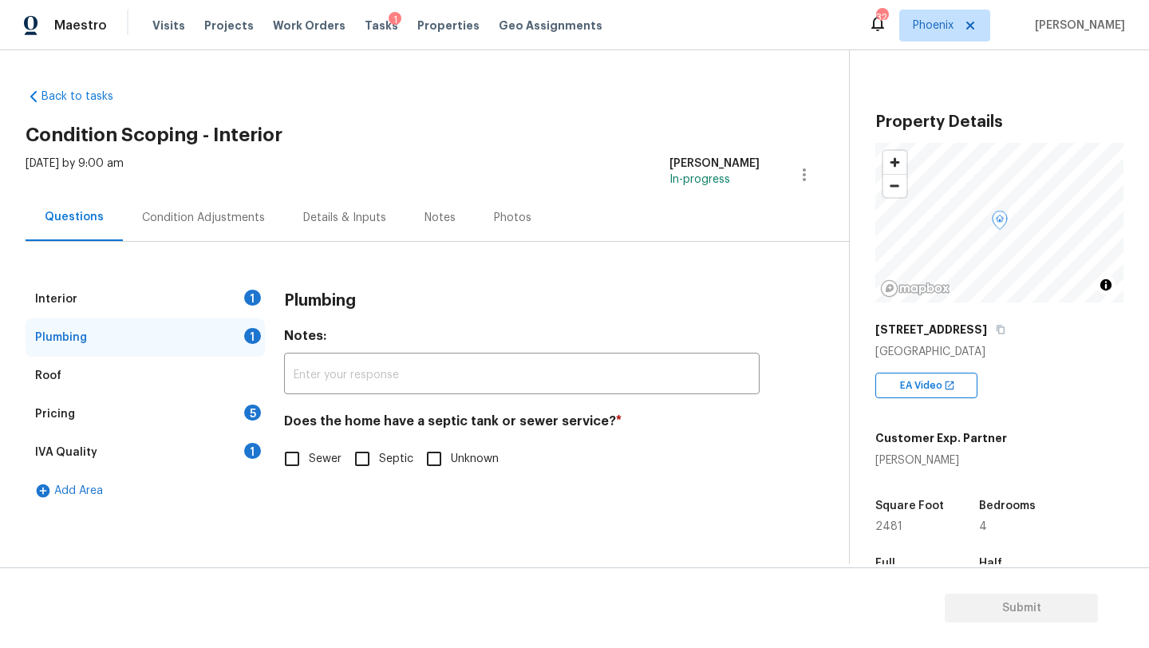
click at [301, 458] on input "Sewer" at bounding box center [292, 459] width 34 height 34
checkbox input "true"
click at [88, 341] on div "Plumbing" at bounding box center [145, 337] width 239 height 38
click at [90, 418] on div "Pricing 5" at bounding box center [145, 414] width 239 height 38
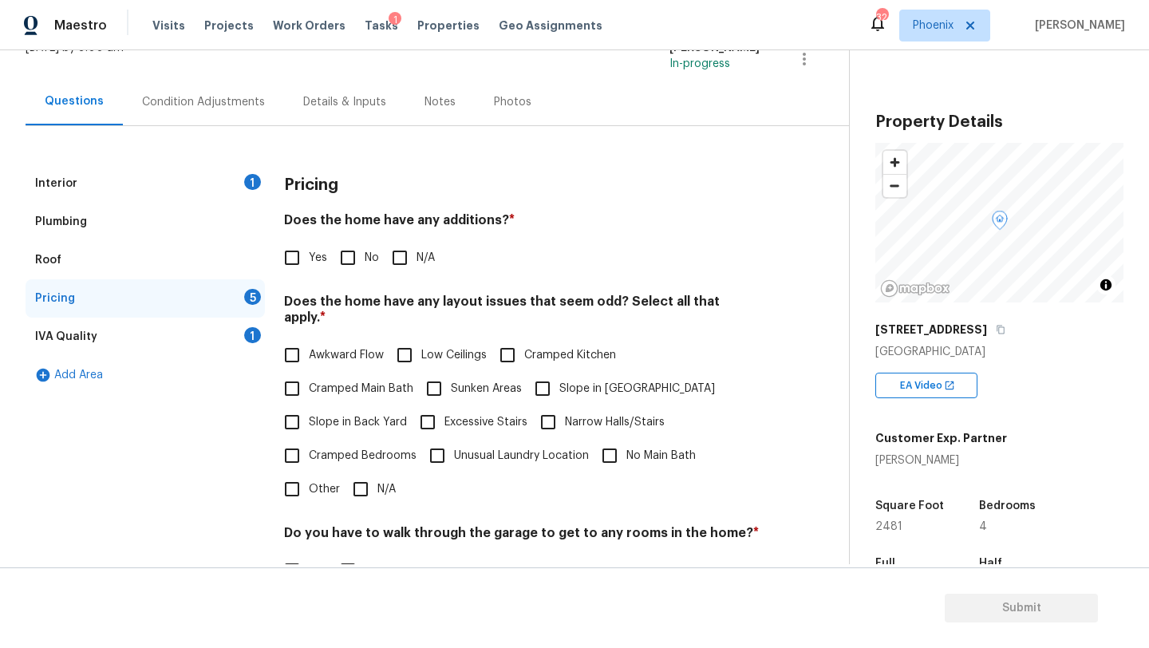
scroll to position [209, 0]
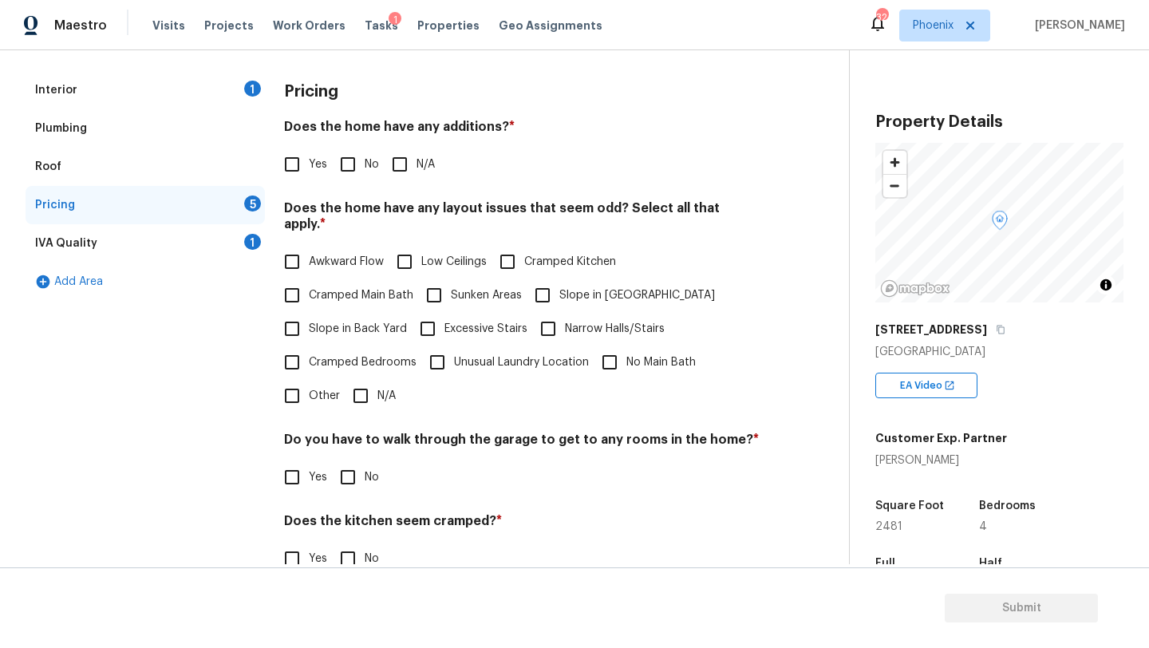
click at [367, 379] on input "N/A" at bounding box center [361, 396] width 34 height 34
checkbox input "true"
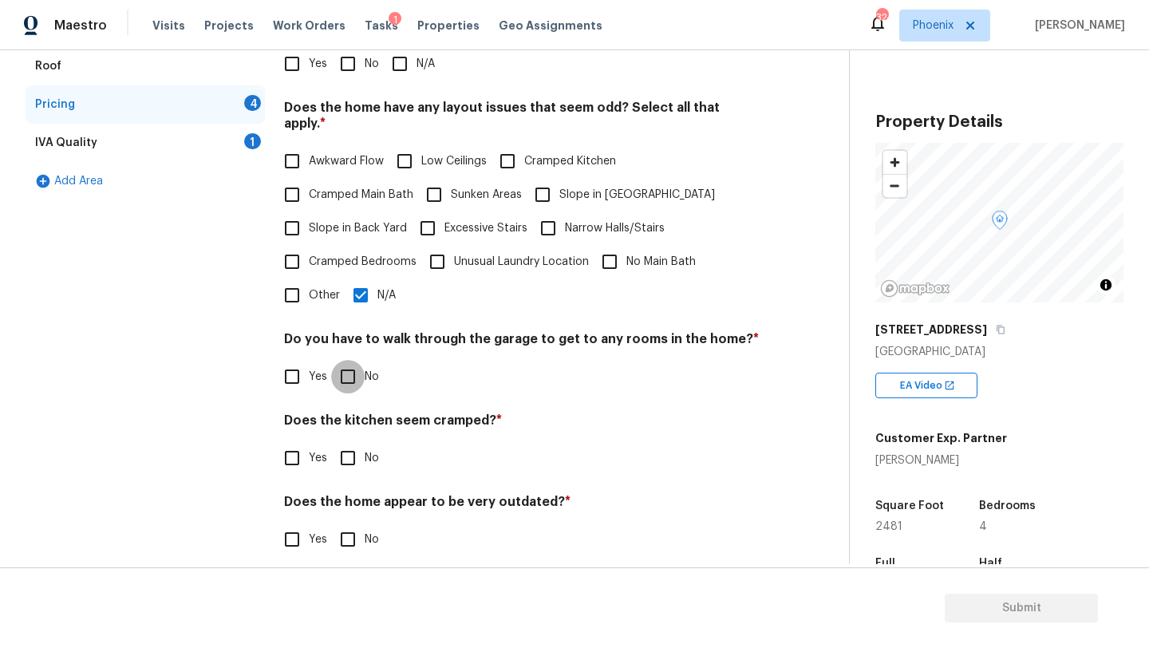
click at [348, 362] on input "No" at bounding box center [348, 377] width 34 height 34
checkbox input "true"
click at [349, 441] on input "No" at bounding box center [348, 458] width 34 height 34
checkbox input "true"
click at [357, 526] on input "No" at bounding box center [348, 540] width 34 height 34
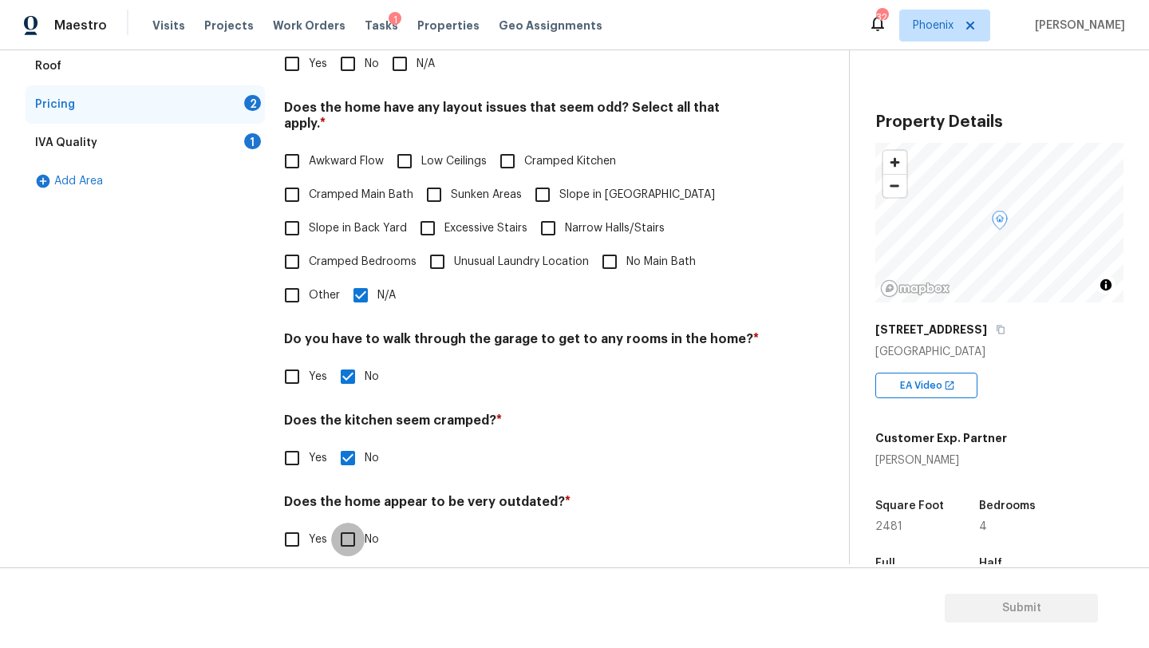
checkbox input "true"
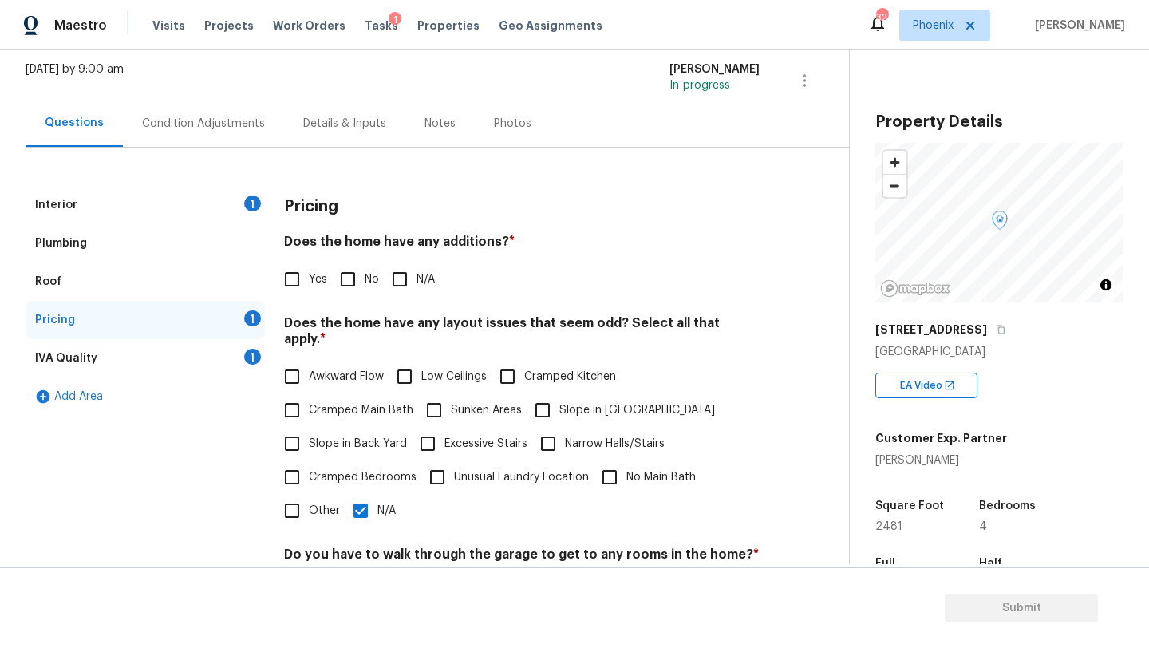
scroll to position [0, 0]
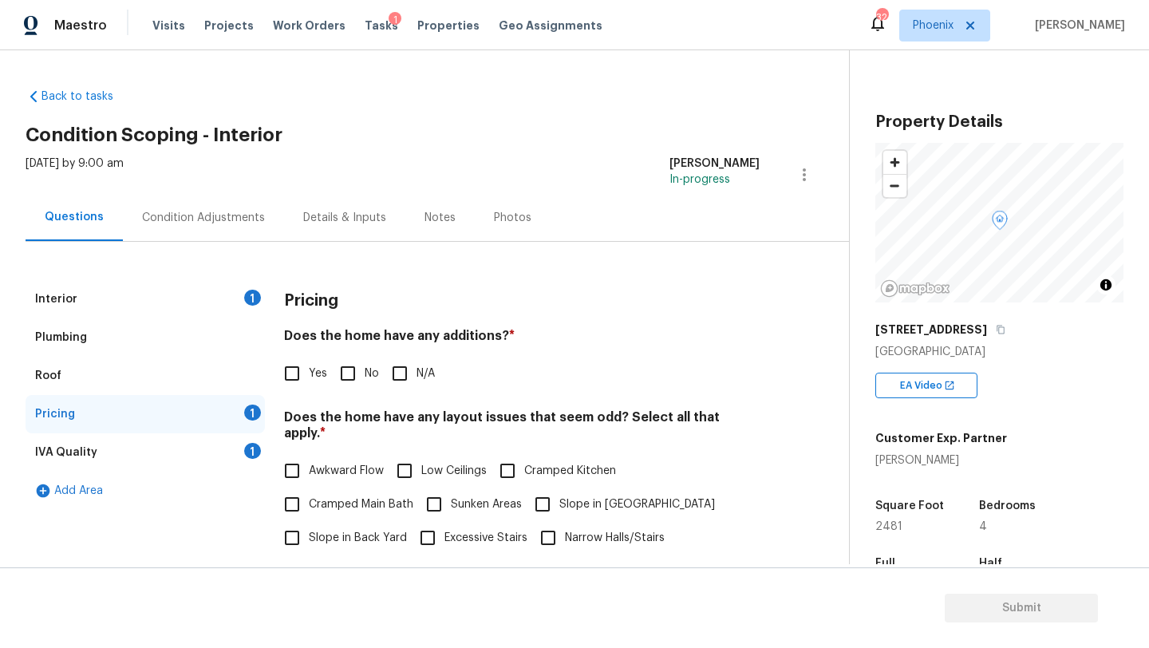
click at [114, 454] on div "IVA Quality 1" at bounding box center [145, 452] width 239 height 38
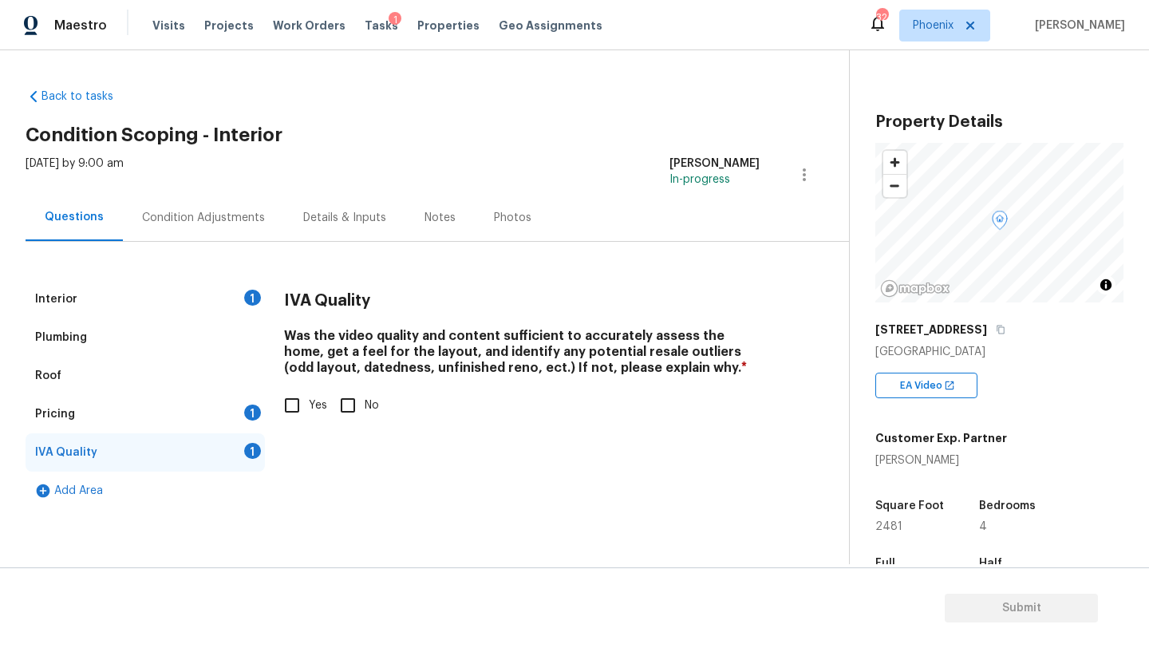
click at [295, 402] on input "Yes" at bounding box center [292, 406] width 34 height 34
checkbox input "true"
click at [89, 404] on div "Pricing 1" at bounding box center [145, 414] width 239 height 38
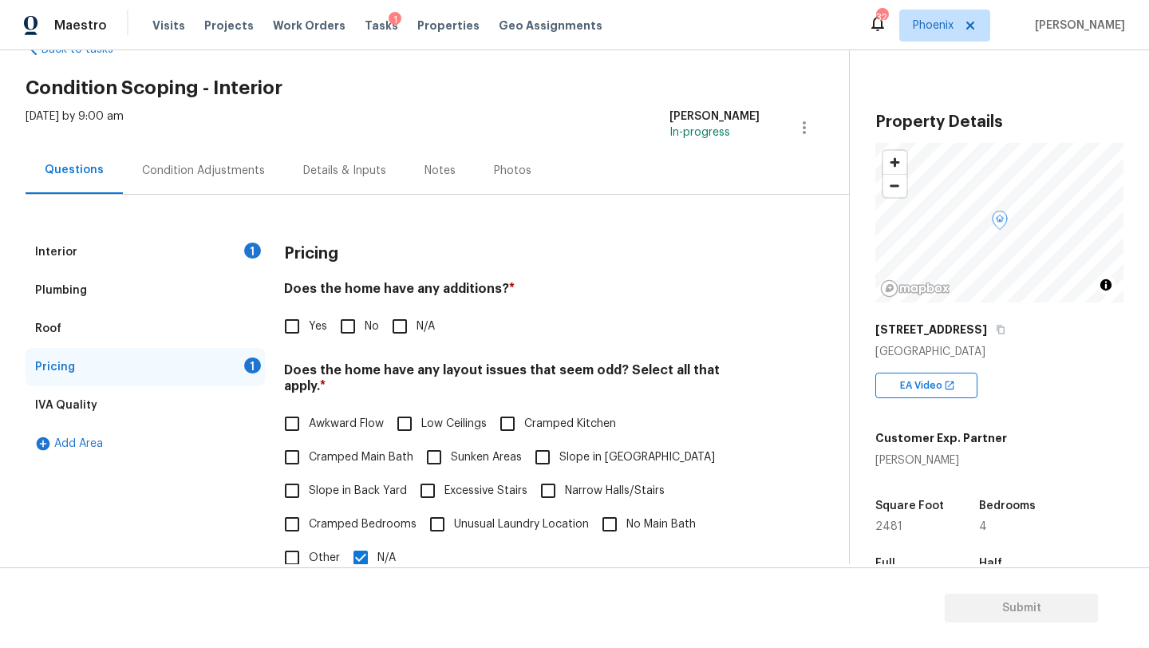
scroll to position [50, 0]
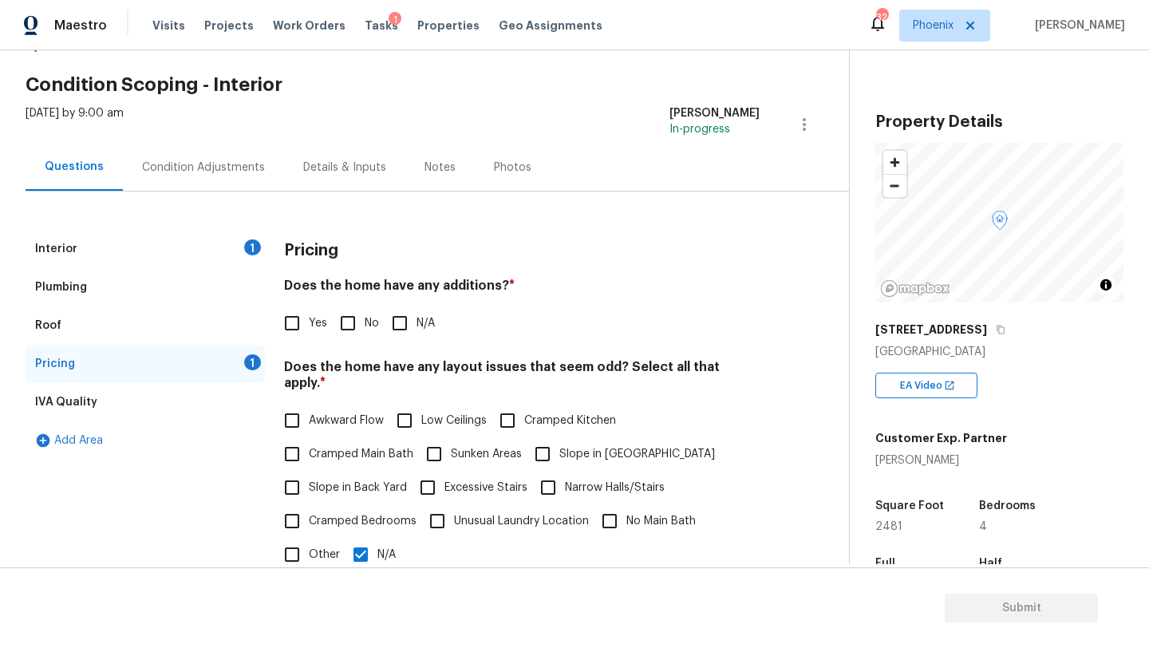
click at [349, 320] on input "No" at bounding box center [348, 323] width 34 height 34
checkbox input "true"
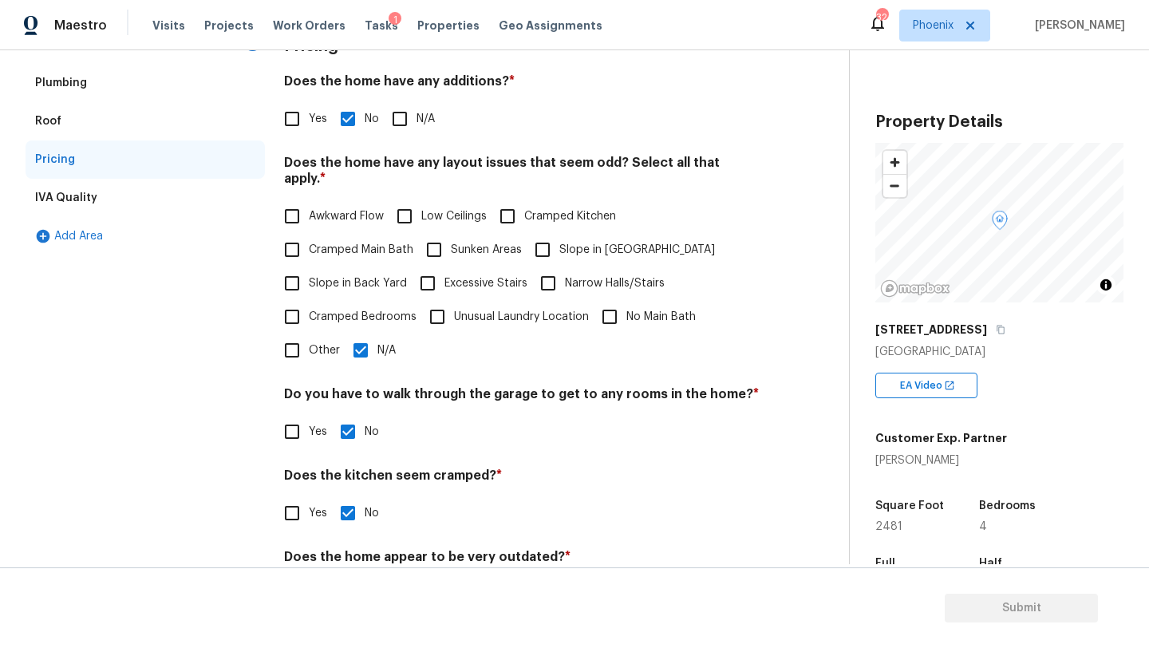
scroll to position [310, 0]
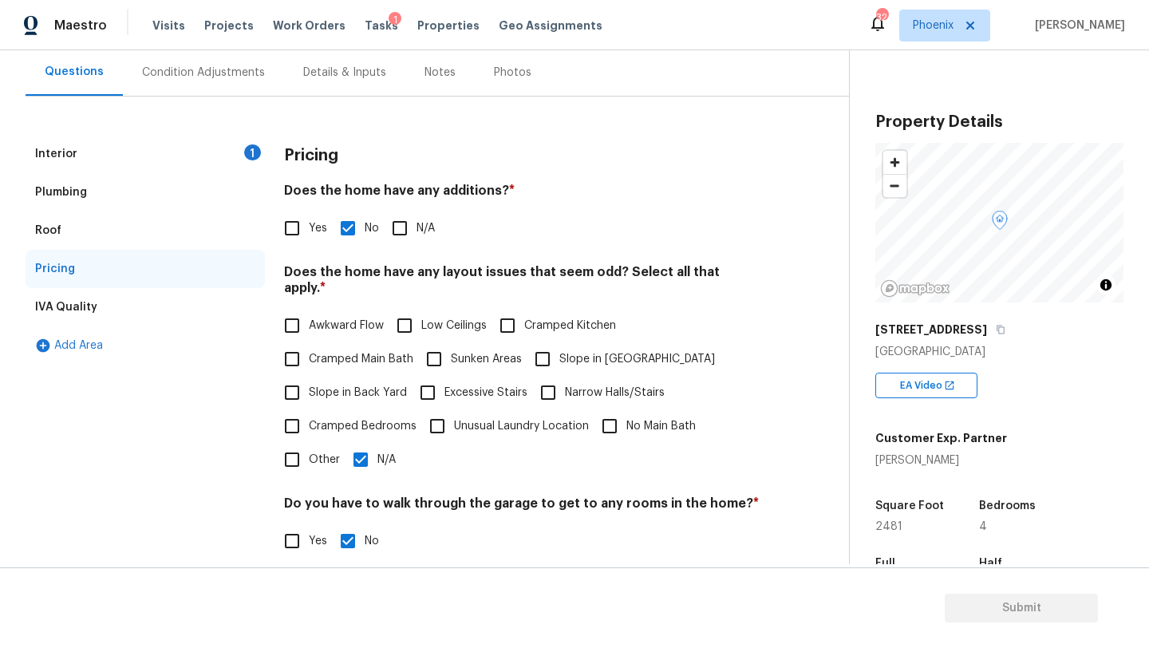
click at [122, 147] on div "Interior 1" at bounding box center [145, 154] width 239 height 38
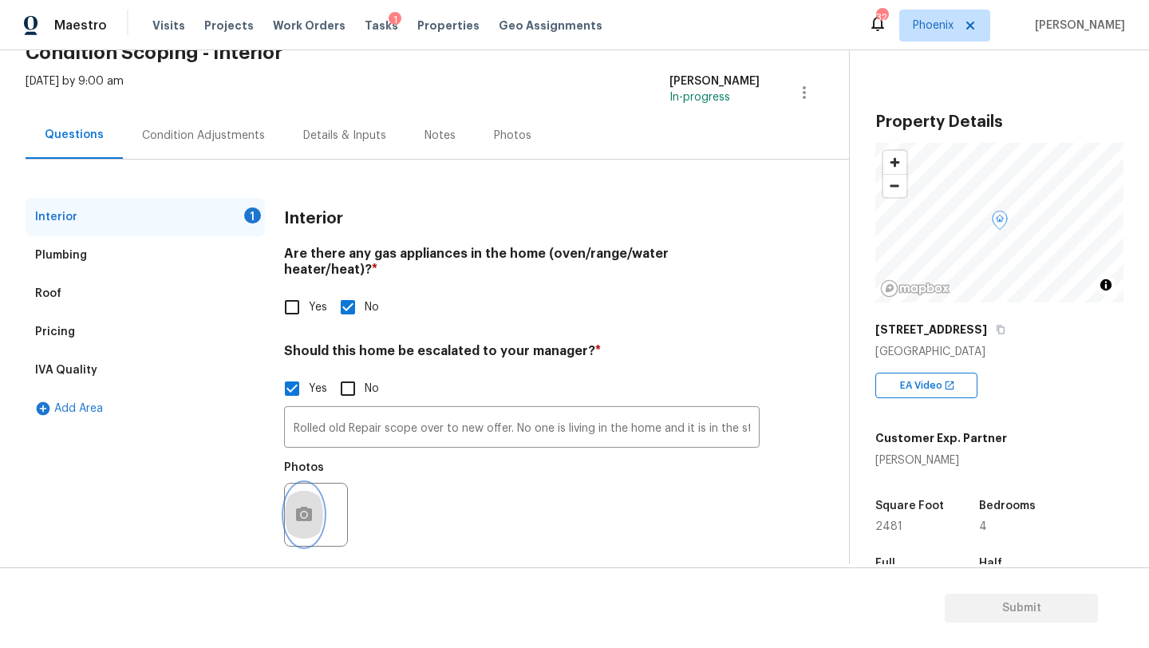
click at [308, 505] on icon "button" at bounding box center [303, 514] width 19 height 19
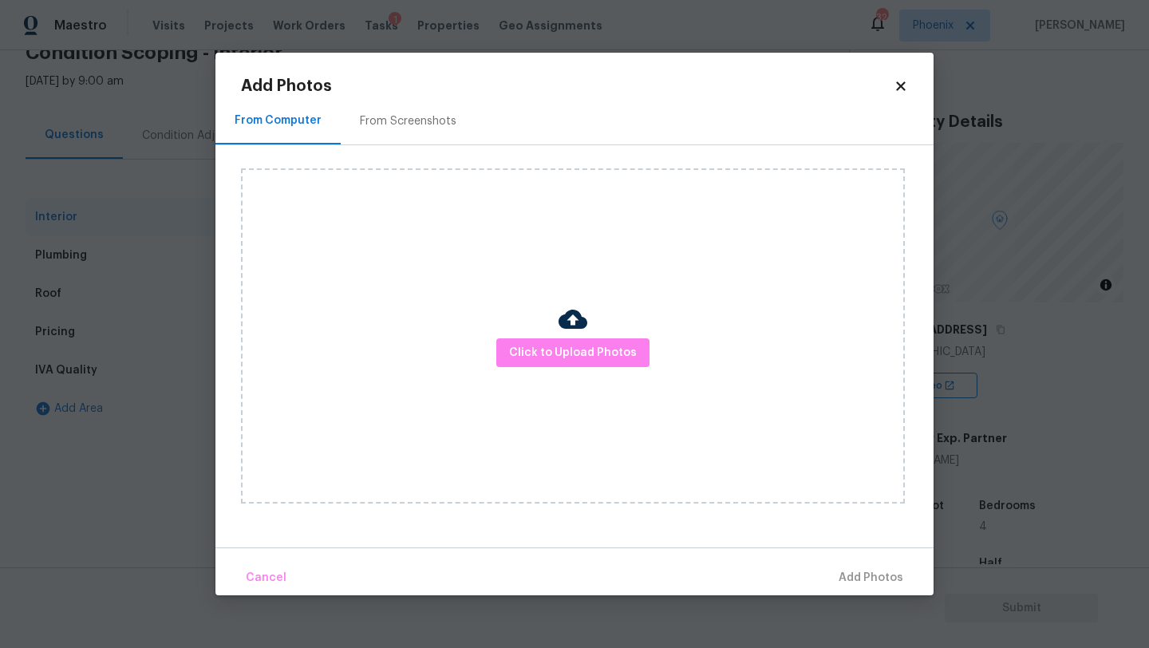
click at [903, 87] on icon at bounding box center [900, 85] width 9 height 9
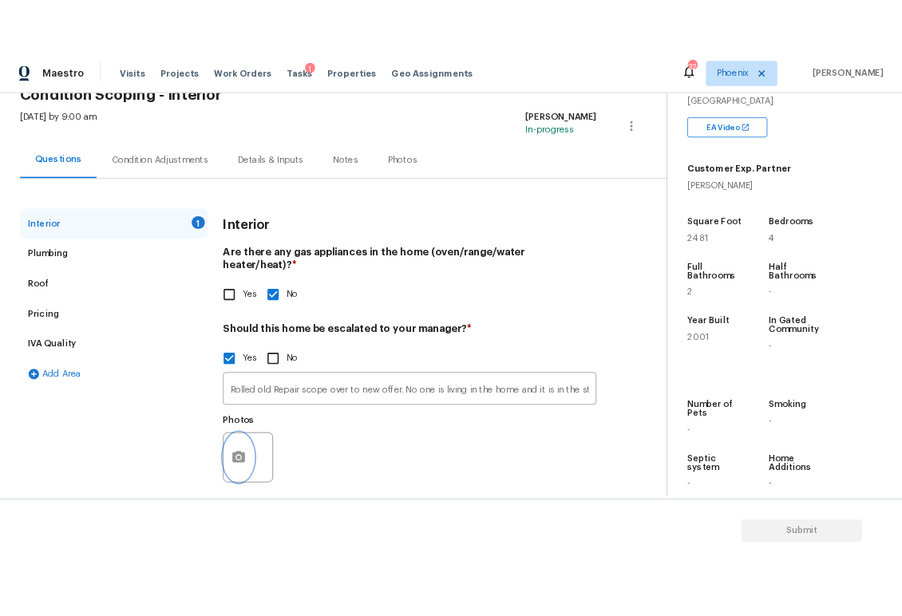
scroll to position [313, 0]
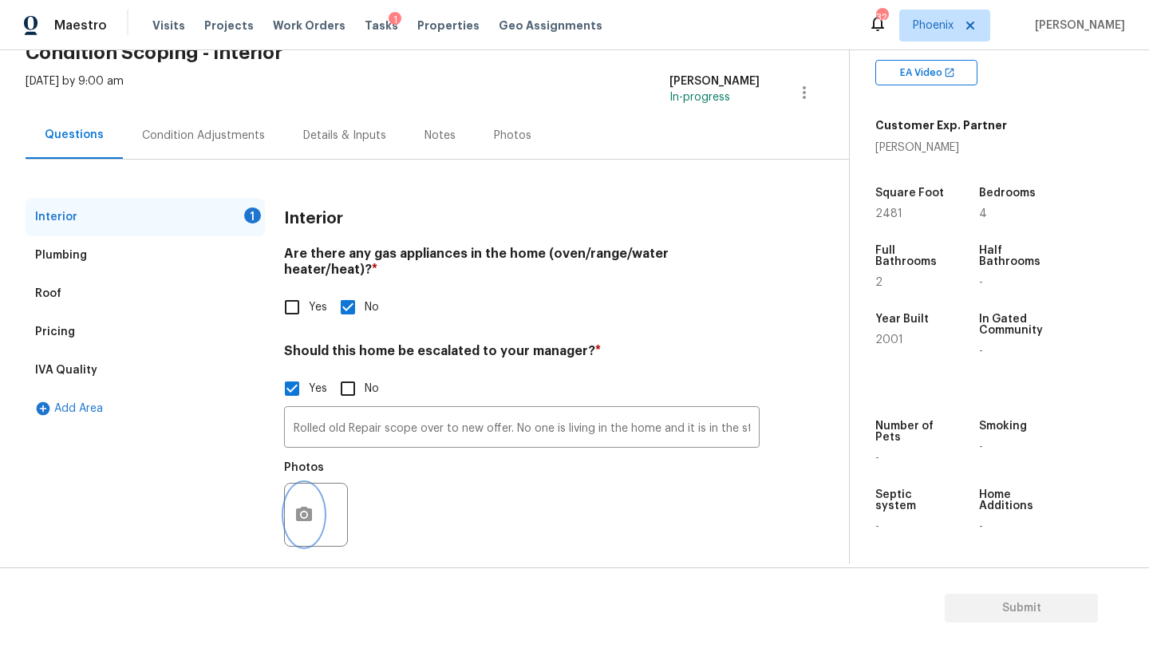
click at [306, 507] on icon "button" at bounding box center [304, 514] width 16 height 14
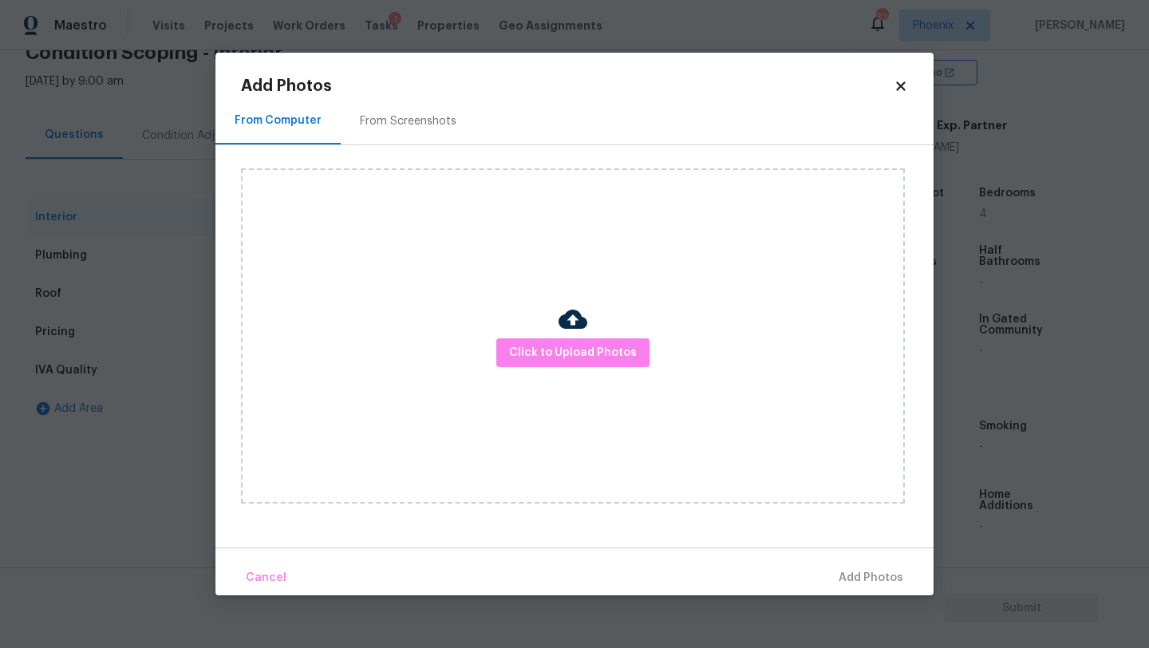
click at [413, 118] on div "From Screenshots" at bounding box center [408, 121] width 97 height 16
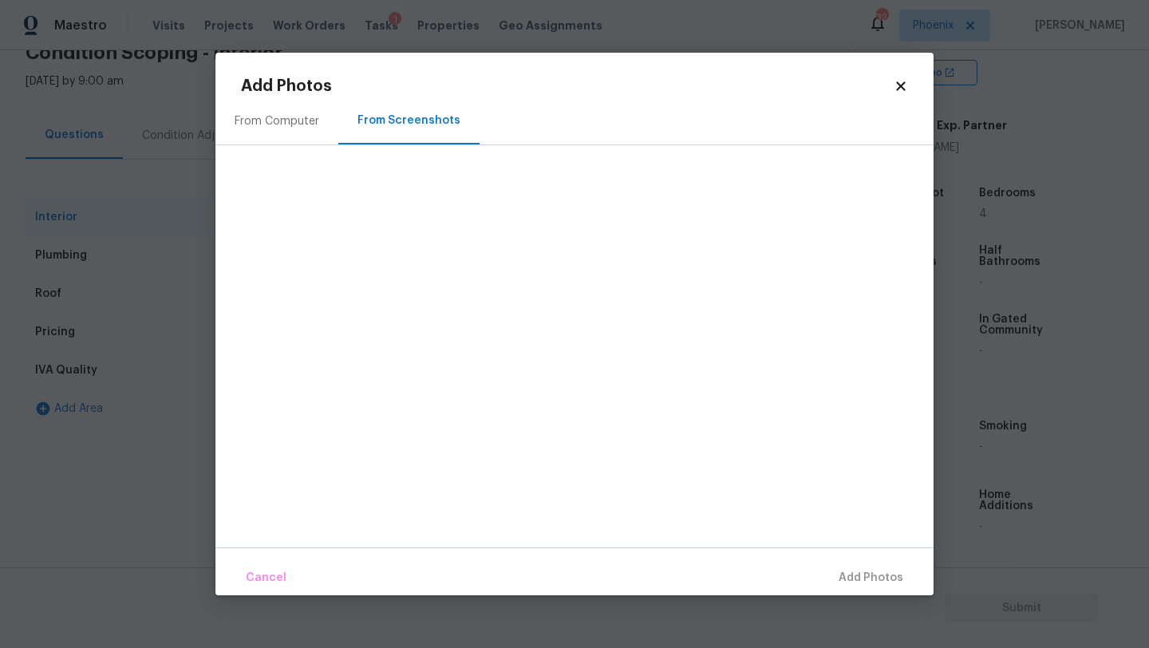
click at [875, 585] on div "Cancel Add Photos" at bounding box center [574, 571] width 718 height 48
click at [875, 576] on div "Cancel Add Photos" at bounding box center [574, 571] width 718 height 48
click at [900, 78] on div "Add Photos" at bounding box center [574, 86] width 667 height 16
click at [896, 94] on div "Add Photos From Computer From Screenshots Cancel Add Photos" at bounding box center [574, 336] width 667 height 517
click at [901, 88] on icon at bounding box center [900, 85] width 9 height 9
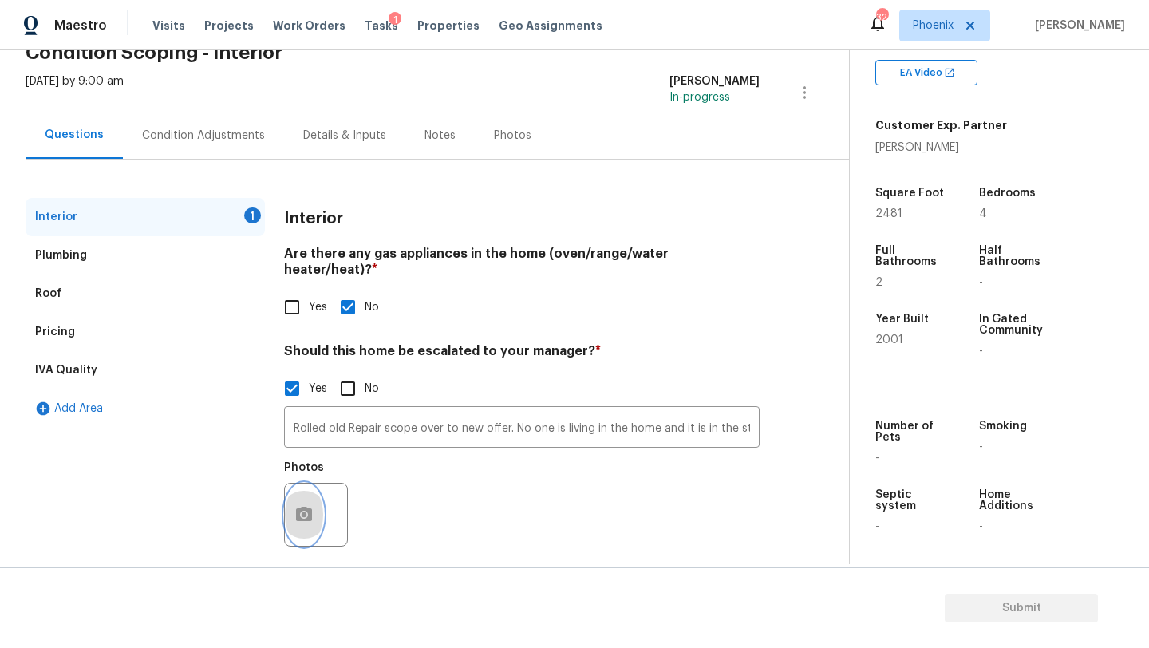
click at [307, 507] on icon "button" at bounding box center [304, 514] width 16 height 14
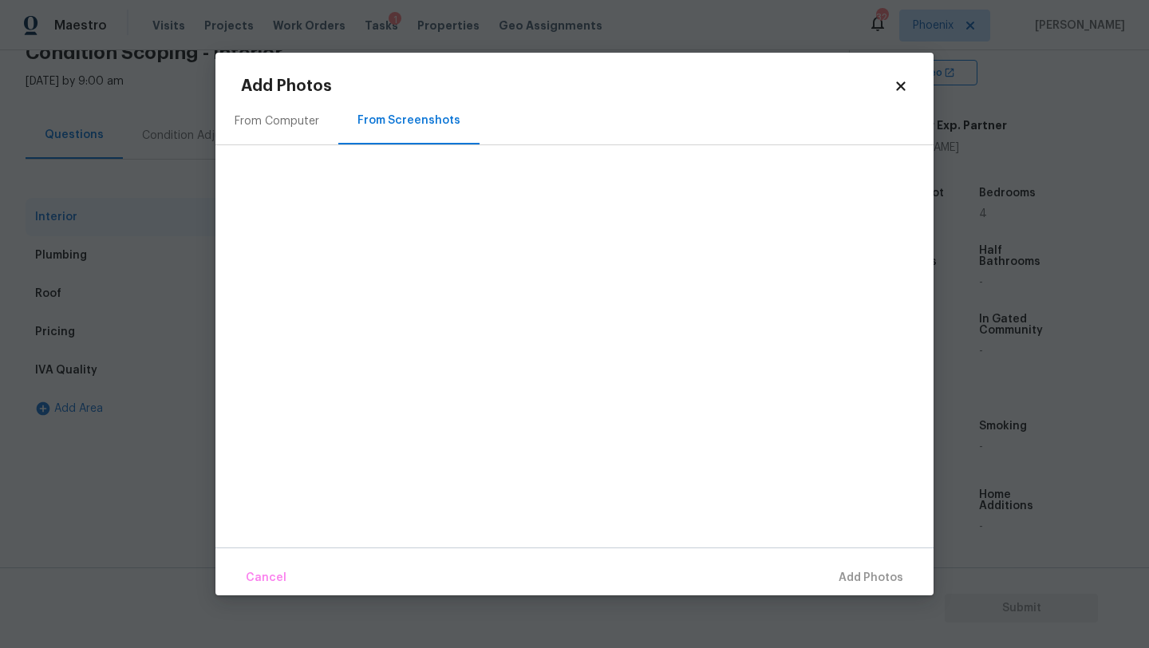
click at [255, 117] on div "From Computer" at bounding box center [277, 121] width 85 height 16
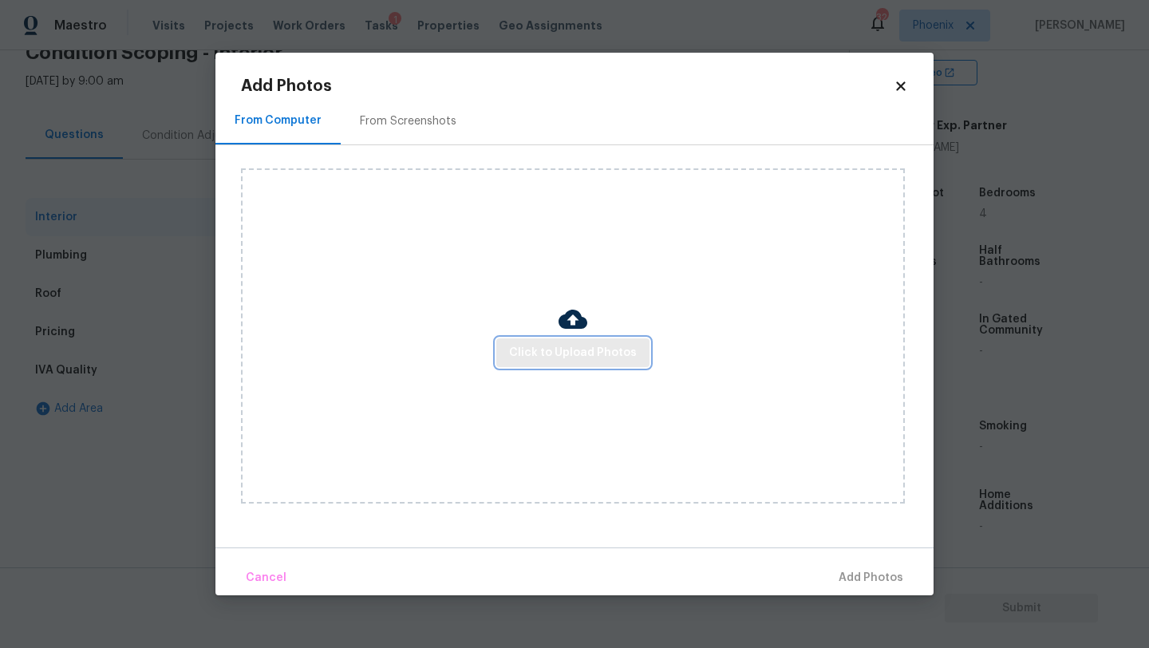
click at [570, 357] on span "Click to Upload Photos" at bounding box center [573, 353] width 128 height 20
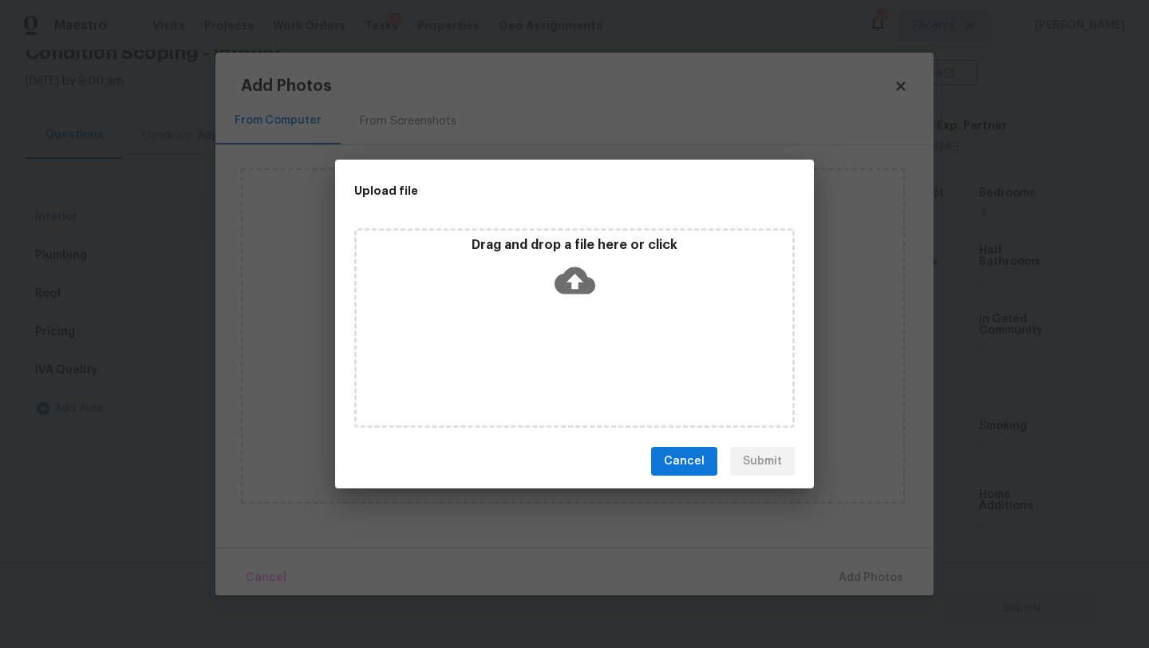
click at [572, 278] on icon at bounding box center [575, 280] width 41 height 41
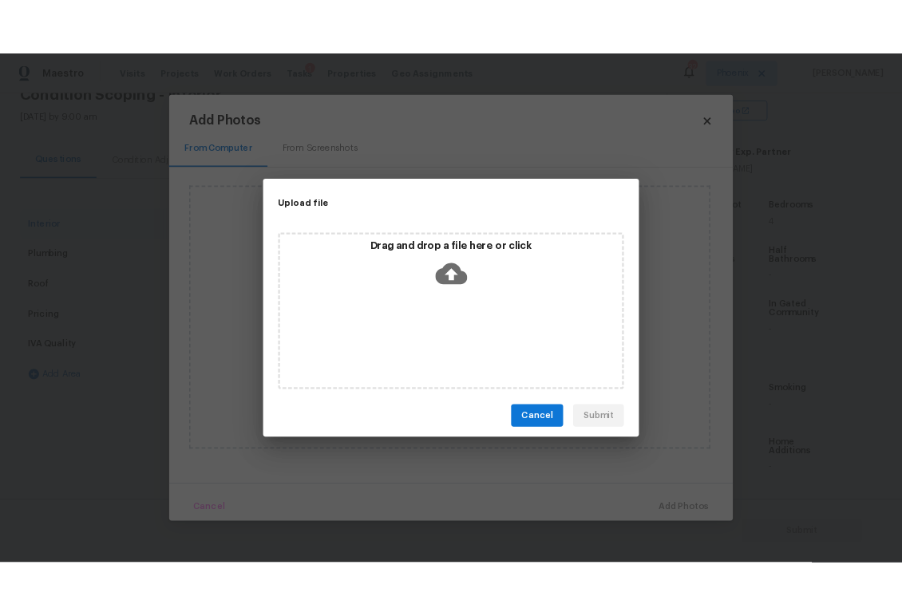
scroll to position [81, 0]
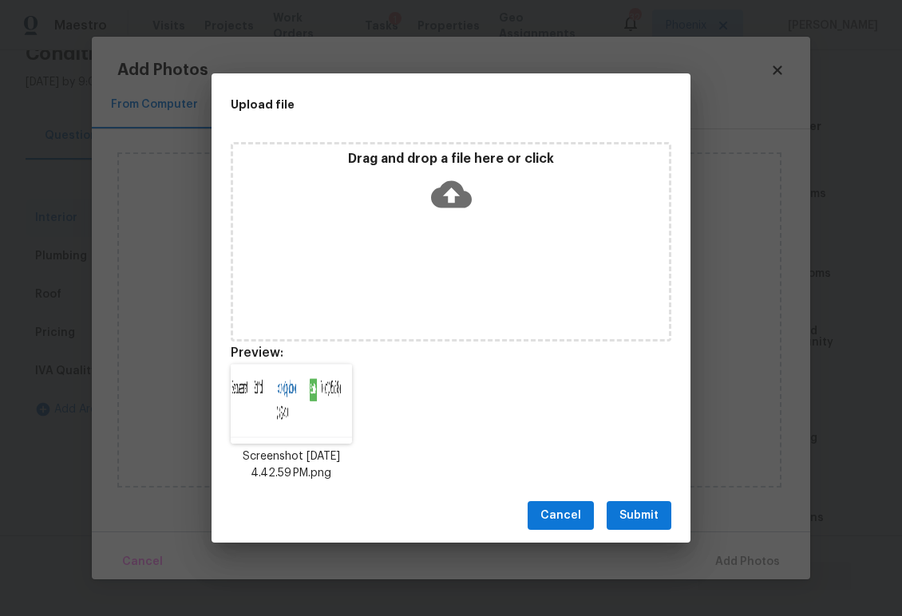
drag, startPoint x: 225, startPoint y: 22, endPoint x: 4, endPoint y: 7, distance: 221.5
click at [4, 7] on div "Upload file Drag and drop a file here or click Preview: Screenshot 2025-08-27 a…" at bounding box center [451, 308] width 902 height 616
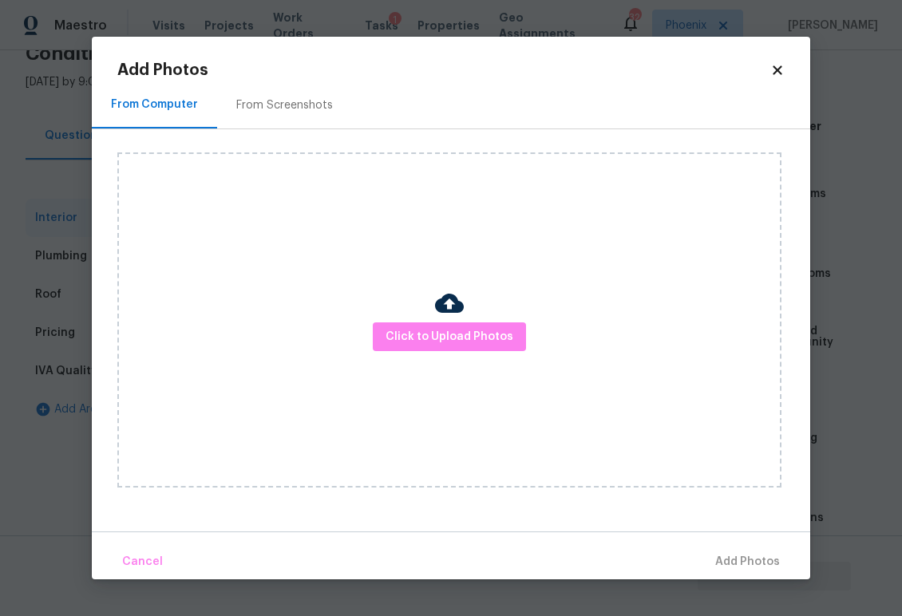
click at [780, 69] on icon at bounding box center [777, 70] width 14 height 14
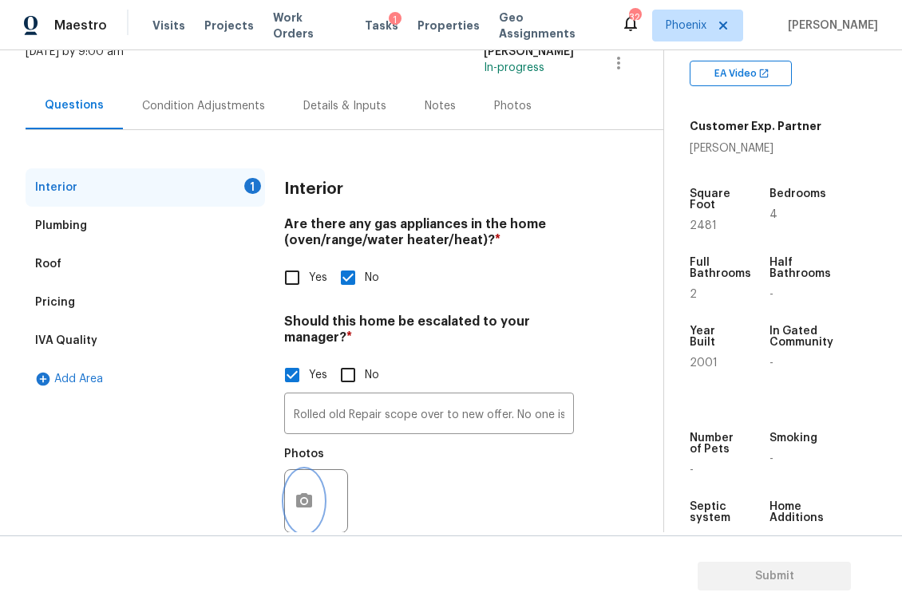
scroll to position [146, 0]
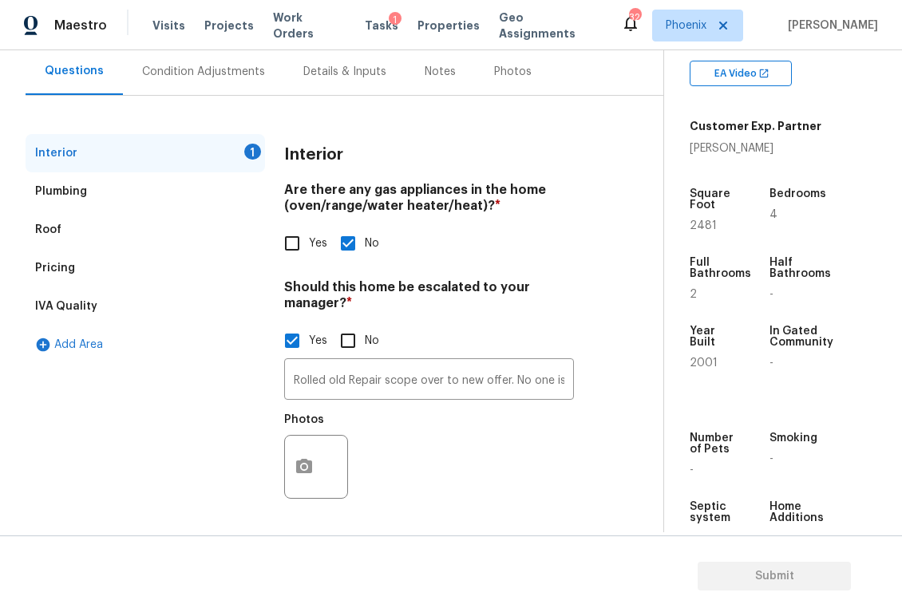
click at [441, 481] on div "Photos" at bounding box center [429, 457] width 290 height 104
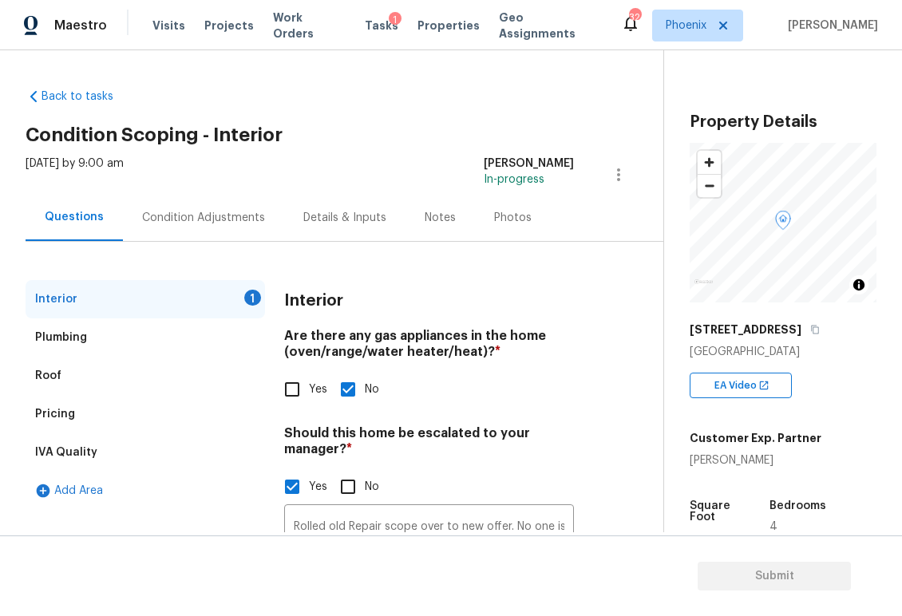
scroll to position [146, 0]
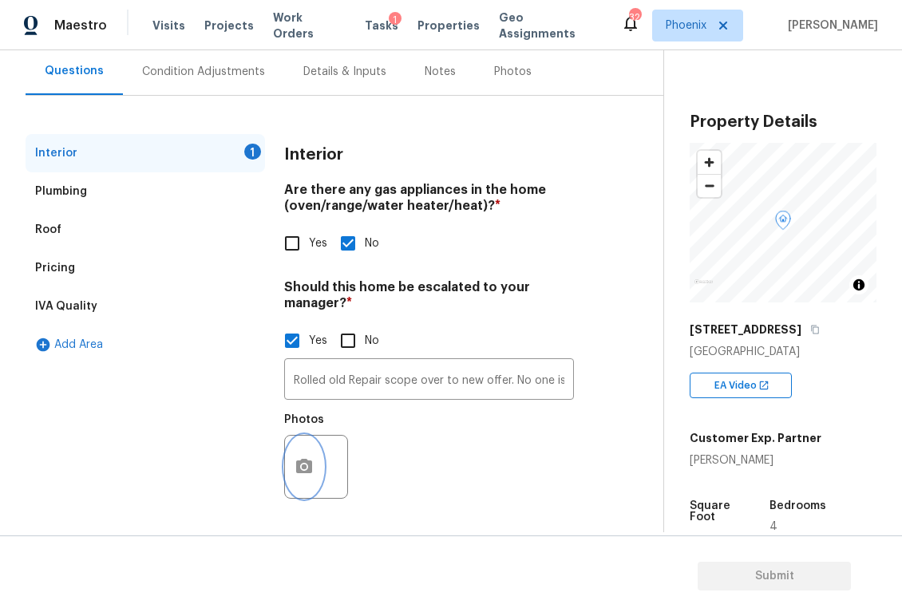
click at [310, 454] on button "button" at bounding box center [304, 467] width 38 height 62
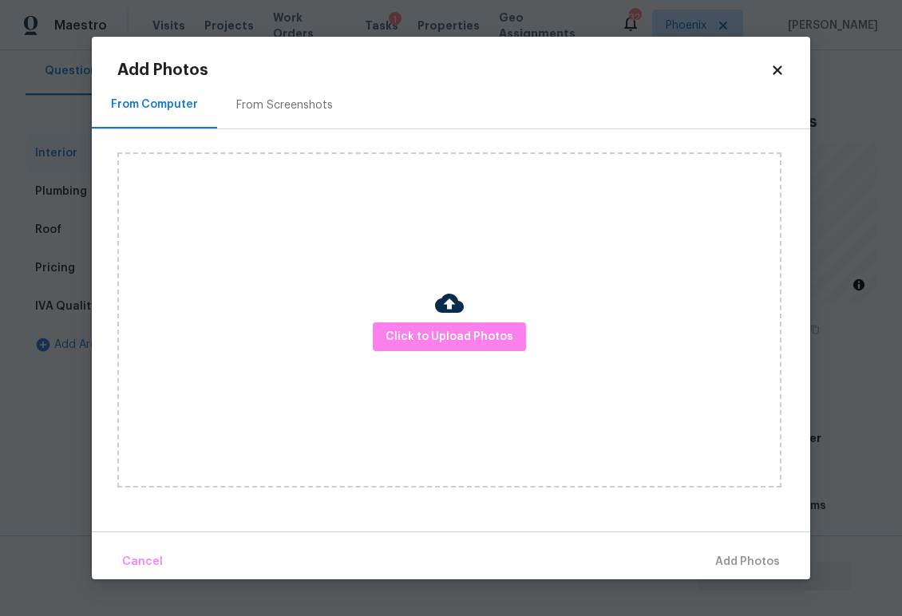
click at [448, 302] on img at bounding box center [449, 303] width 29 height 29
click at [460, 335] on span "Click to Upload Photos" at bounding box center [449, 337] width 128 height 20
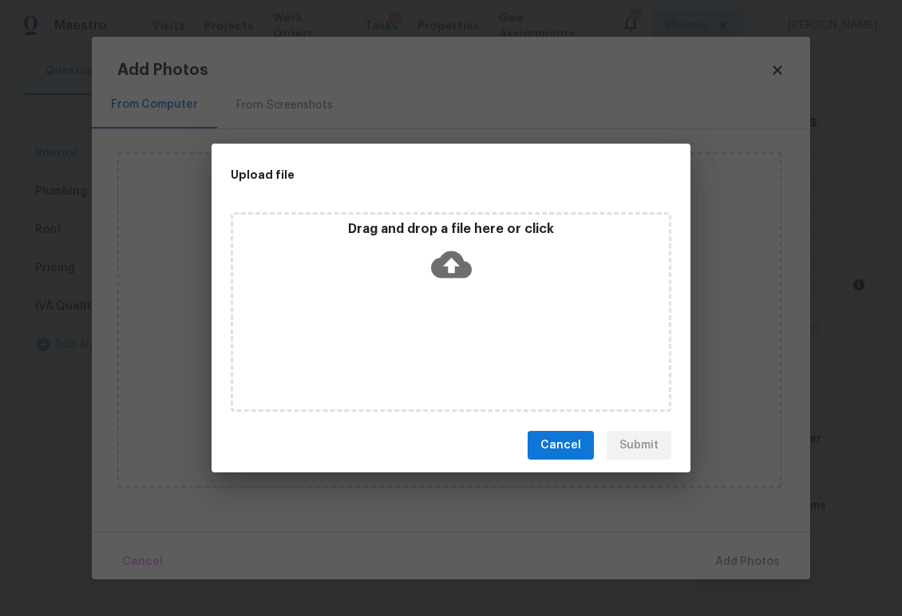
click at [548, 439] on span "Cancel" at bounding box center [560, 446] width 41 height 20
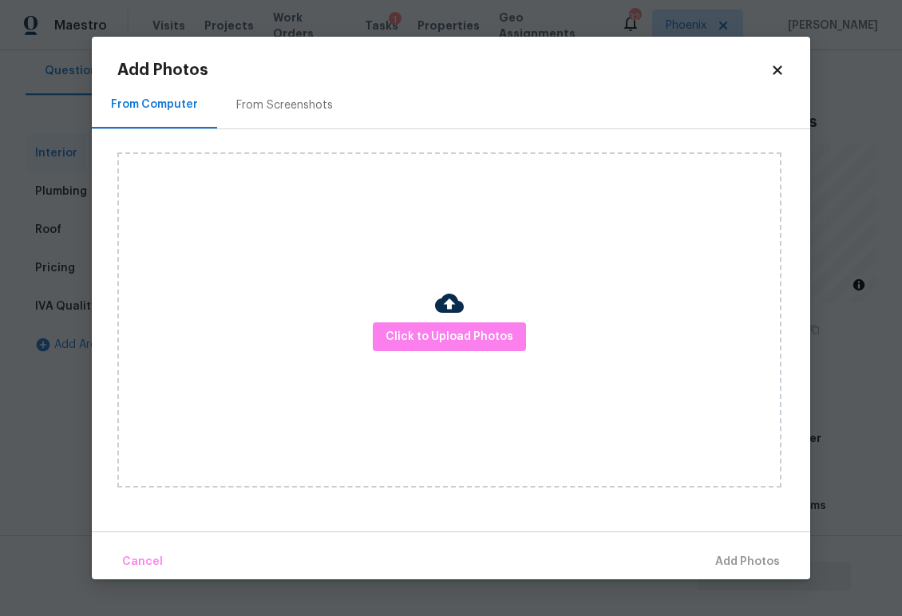
click at [298, 103] on div "From Screenshots" at bounding box center [284, 105] width 97 height 16
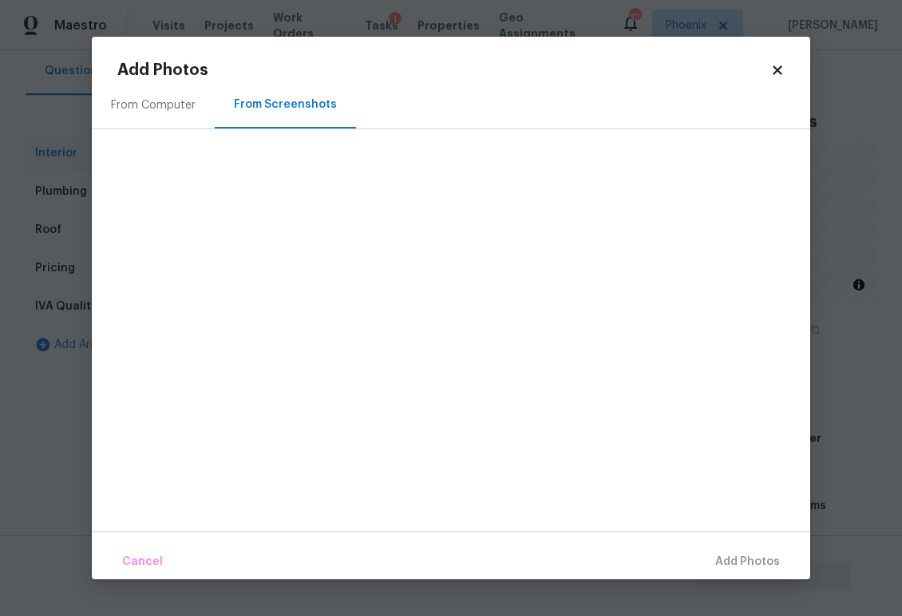
click at [540, 448] on div at bounding box center [463, 304] width 693 height 335
click at [152, 559] on span "Cancel" at bounding box center [142, 562] width 41 height 20
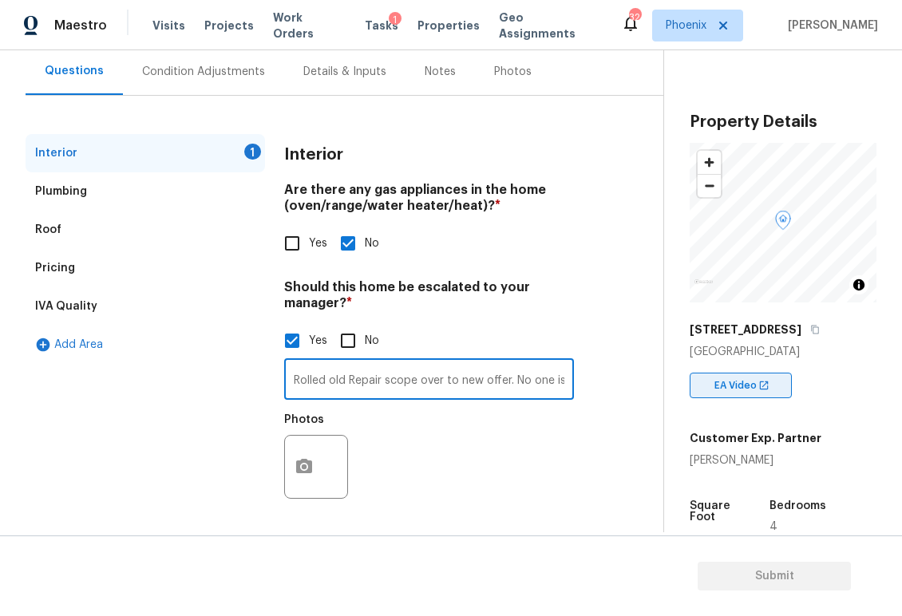
scroll to position [0, 632]
drag, startPoint x: 291, startPoint y: 378, endPoint x: 575, endPoint y: 377, distance: 284.1
click at [575, 377] on div "Interior 1 Plumbing Roof Pricing IVA Quality Add Area Interior Are there any ga…" at bounding box center [325, 330] width 599 height 393
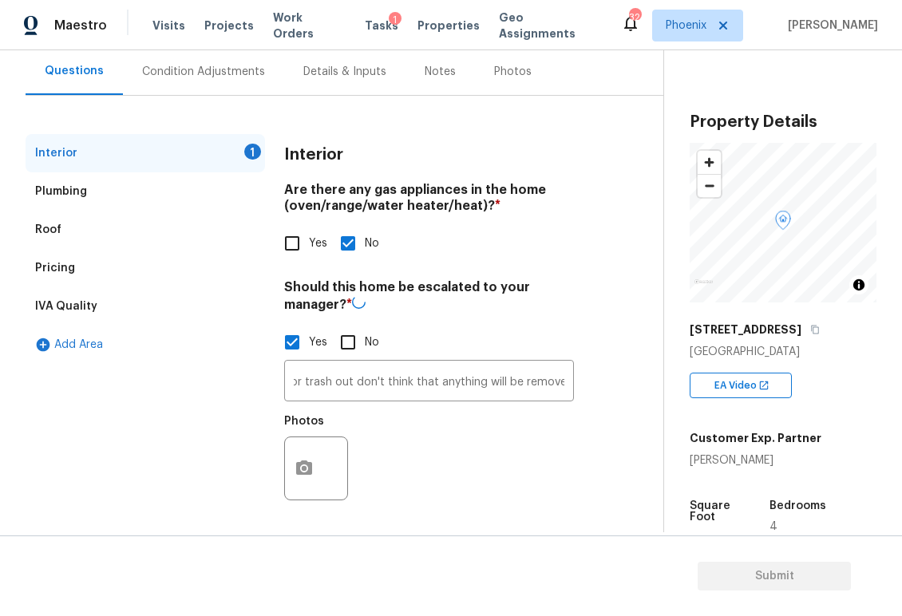
click at [443, 519] on div "Interior Are there any gas appliances in the home (oven/range/water heater/heat…" at bounding box center [429, 331] width 290 height 395
click at [348, 343] on input "No" at bounding box center [348, 341] width 34 height 34
checkbox input "true"
checkbox input "false"
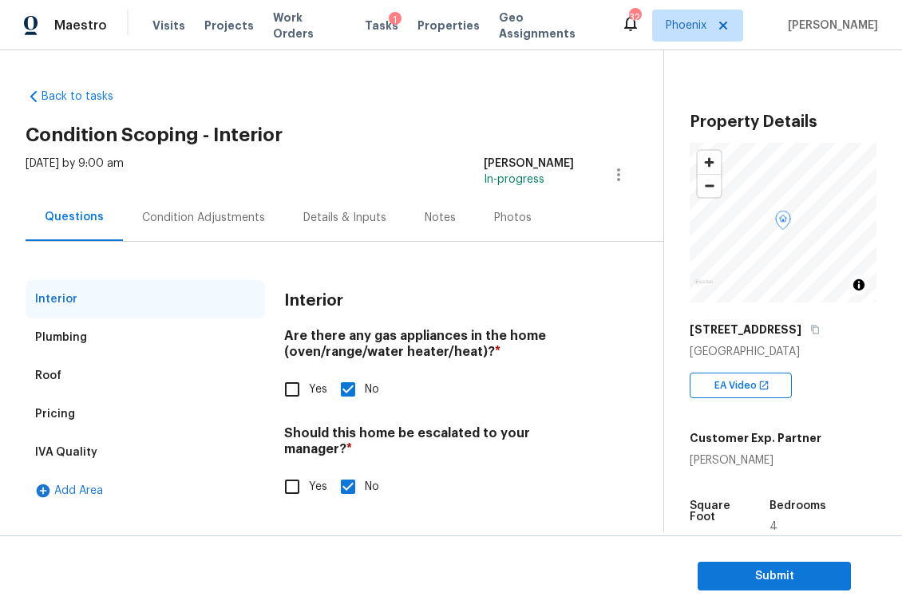
click at [238, 218] on div "Condition Adjustments" at bounding box center [203, 218] width 123 height 16
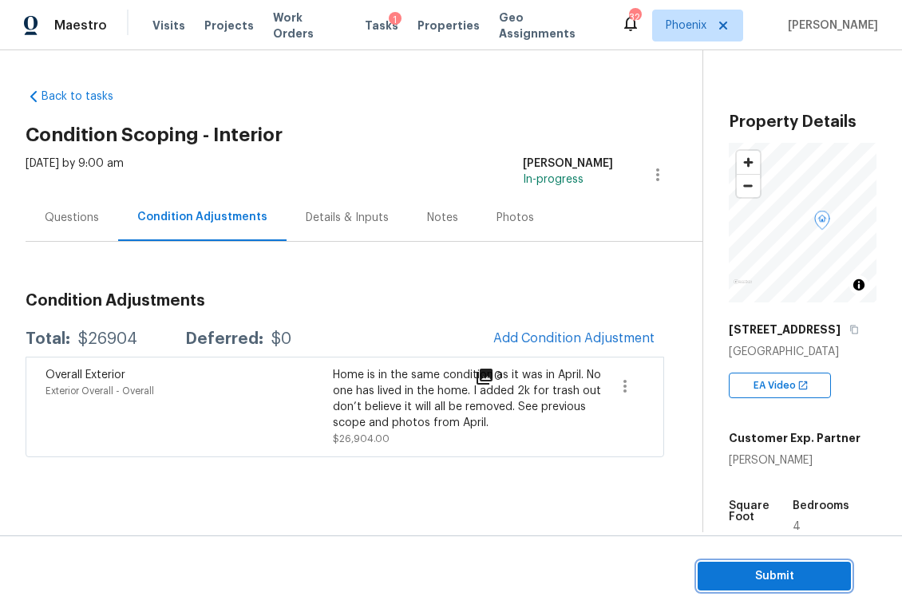
click at [791, 573] on span "Submit" at bounding box center [774, 577] width 128 height 20
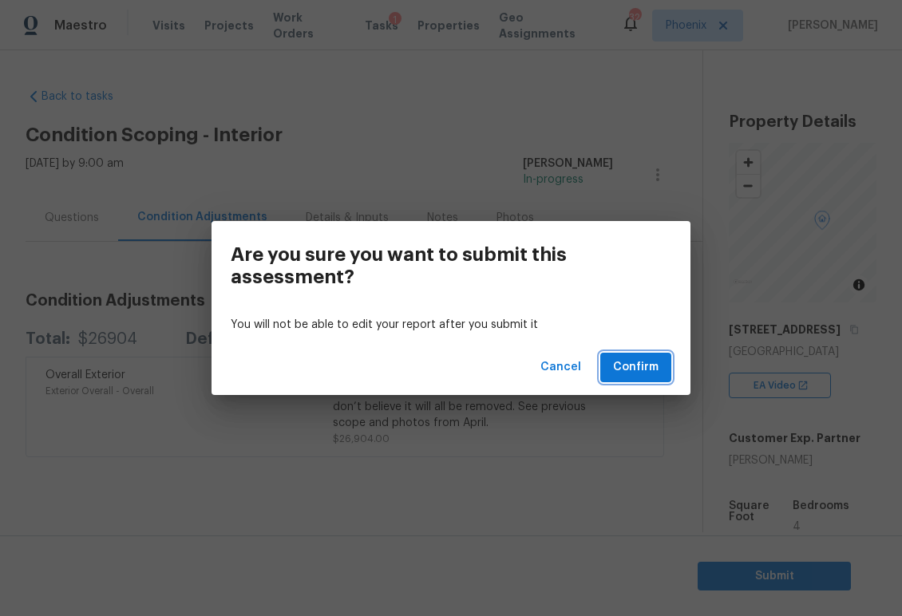
click at [652, 369] on span "Confirm" at bounding box center [635, 367] width 45 height 20
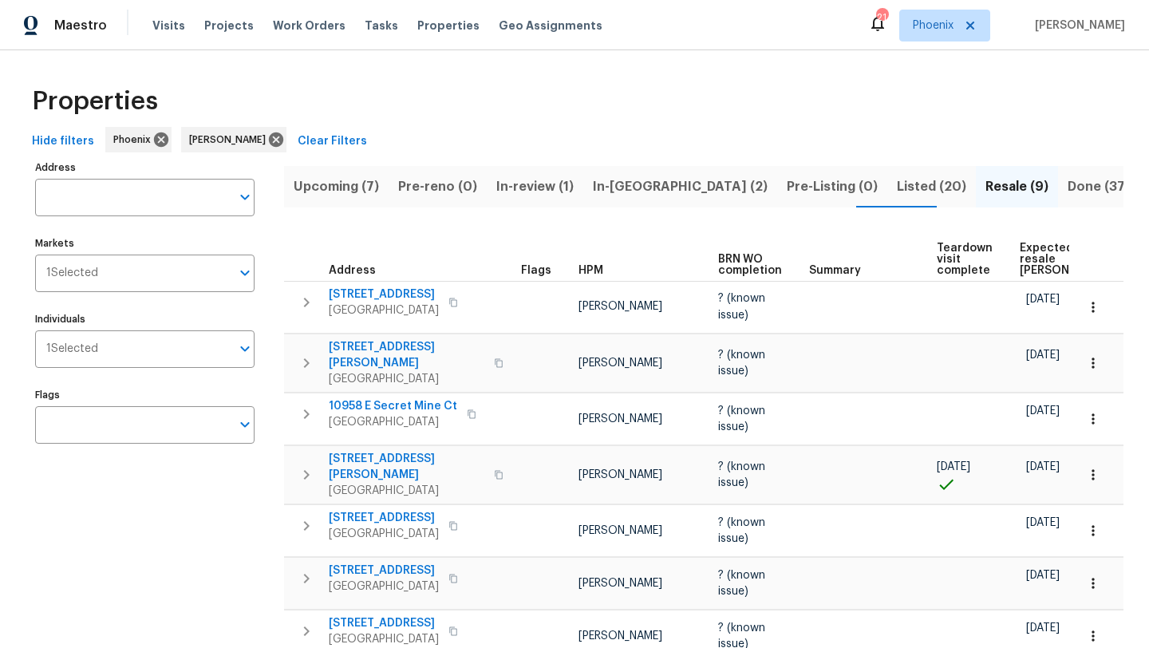
click at [613, 178] on span "In-[GEOGRAPHIC_DATA] (2)" at bounding box center [680, 187] width 175 height 22
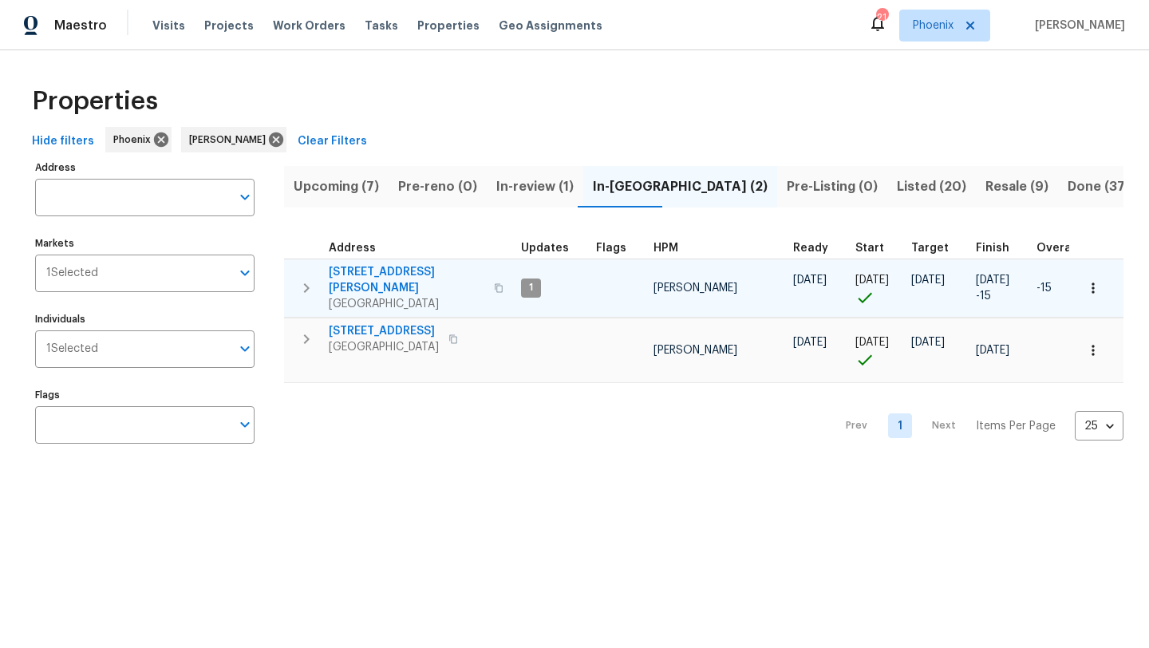
click at [494, 283] on icon "button" at bounding box center [499, 288] width 10 height 10
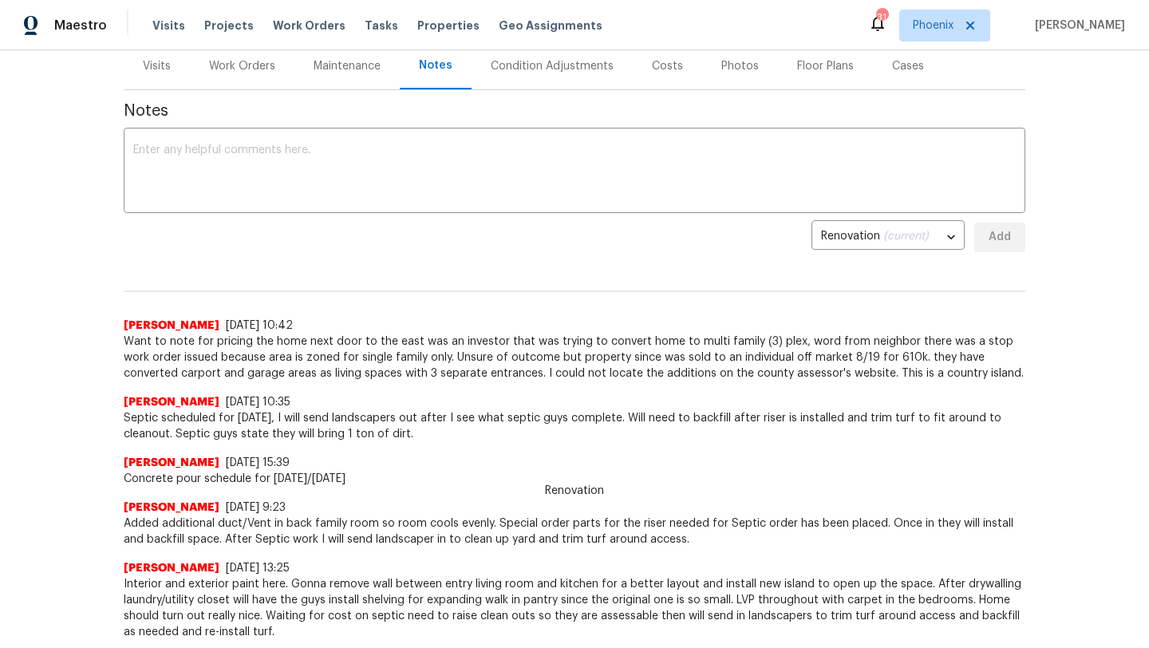
scroll to position [113, 0]
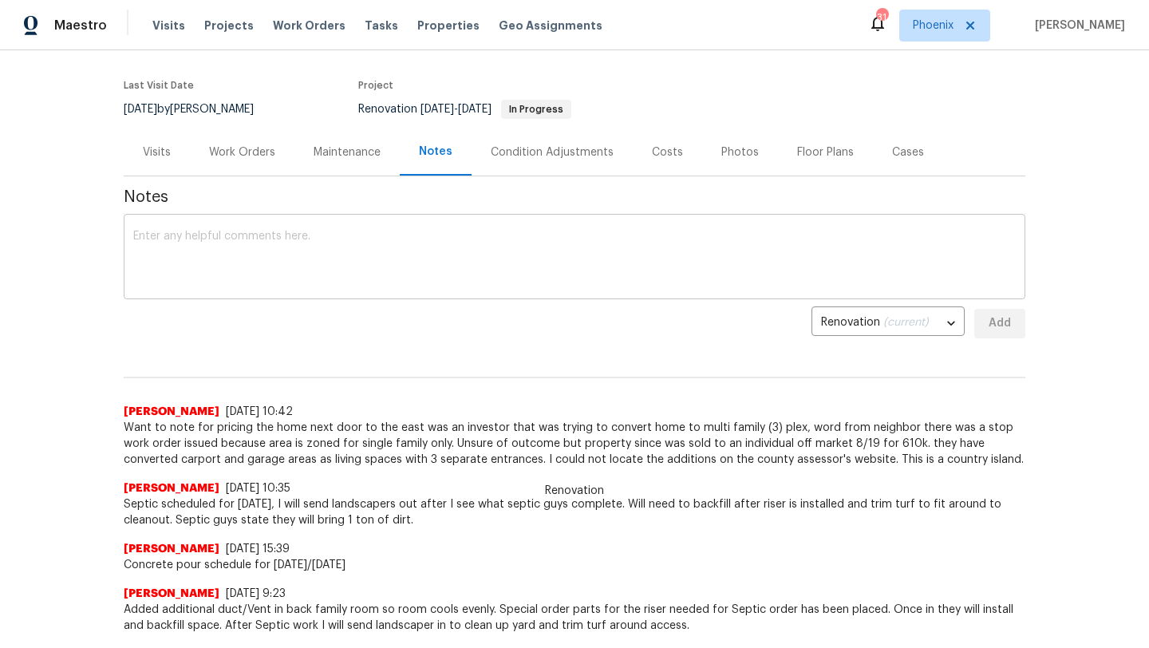
click at [210, 243] on textarea at bounding box center [574, 259] width 883 height 56
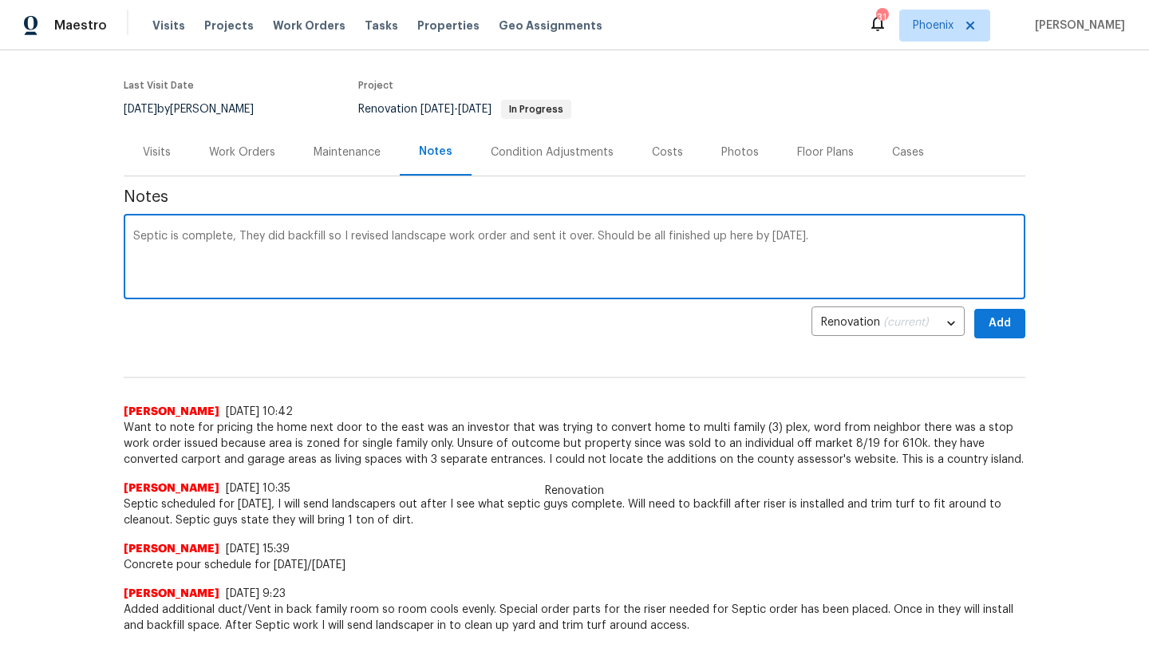
type textarea "Septic is complete, They did backfill so I revised landscape work order and sen…"
click at [1008, 324] on span "Add" at bounding box center [1000, 324] width 26 height 20
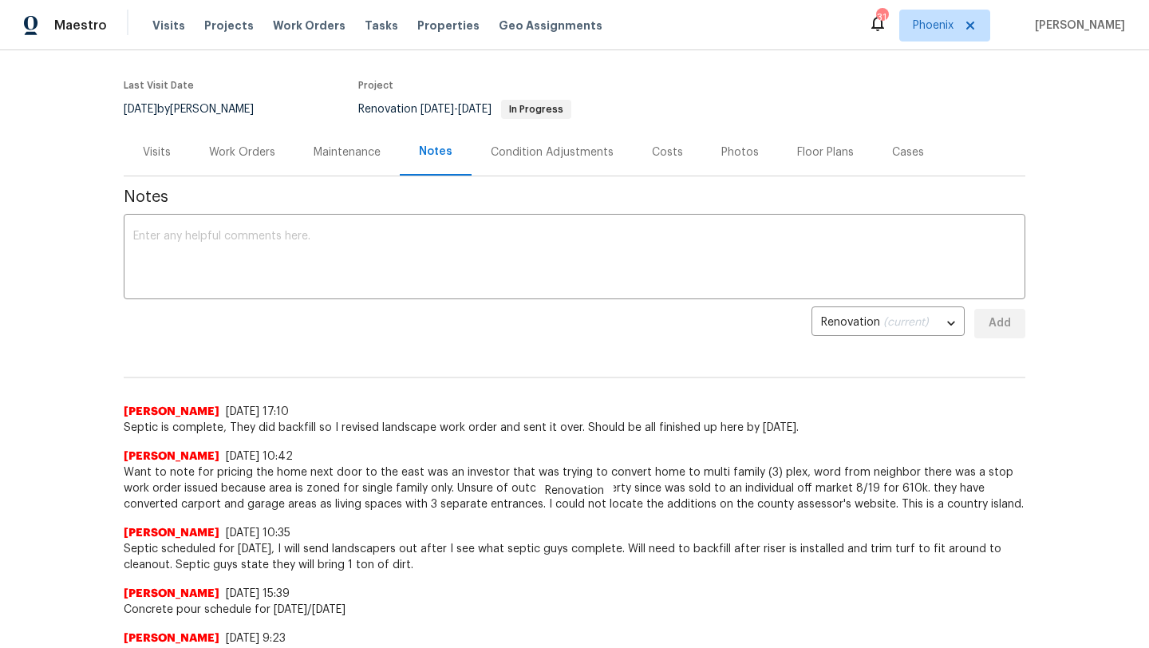
scroll to position [142, 0]
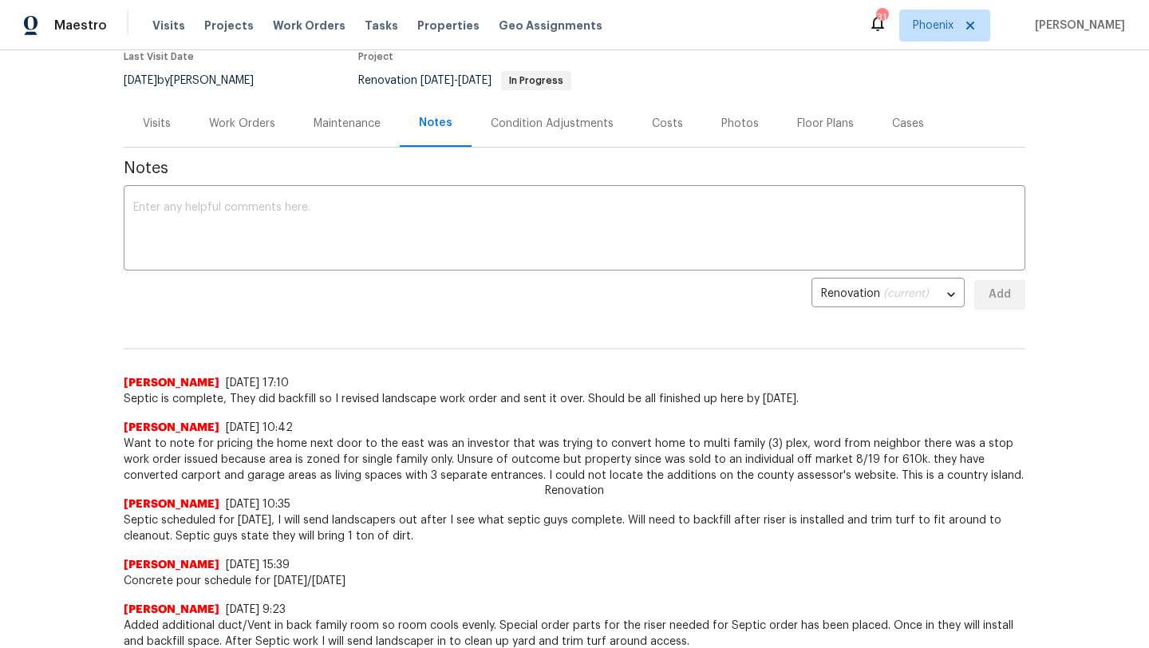
click at [676, 118] on div "Costs" at bounding box center [667, 124] width 31 height 16
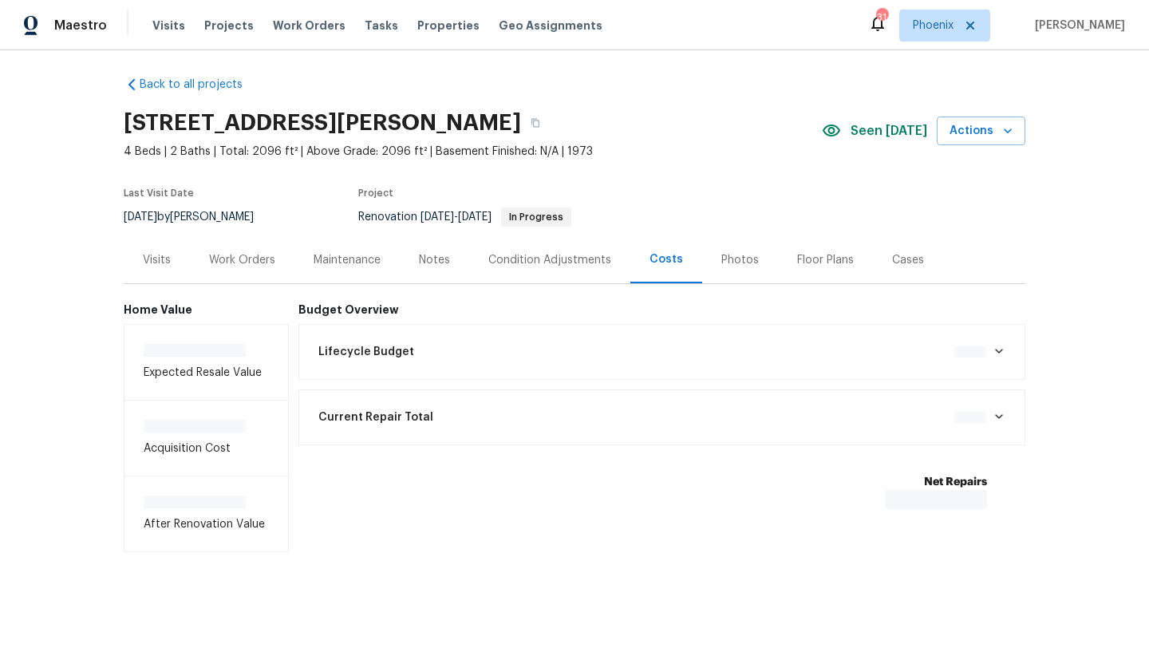
scroll to position [9, 0]
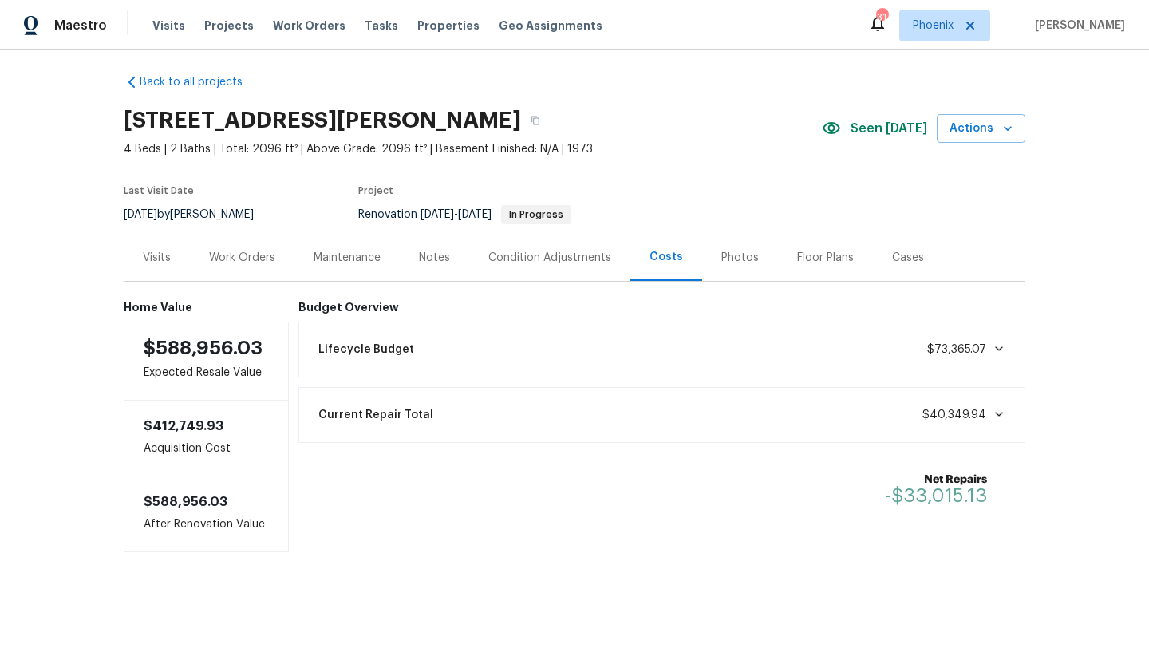
click at [229, 250] on div "Work Orders" at bounding box center [242, 258] width 66 height 16
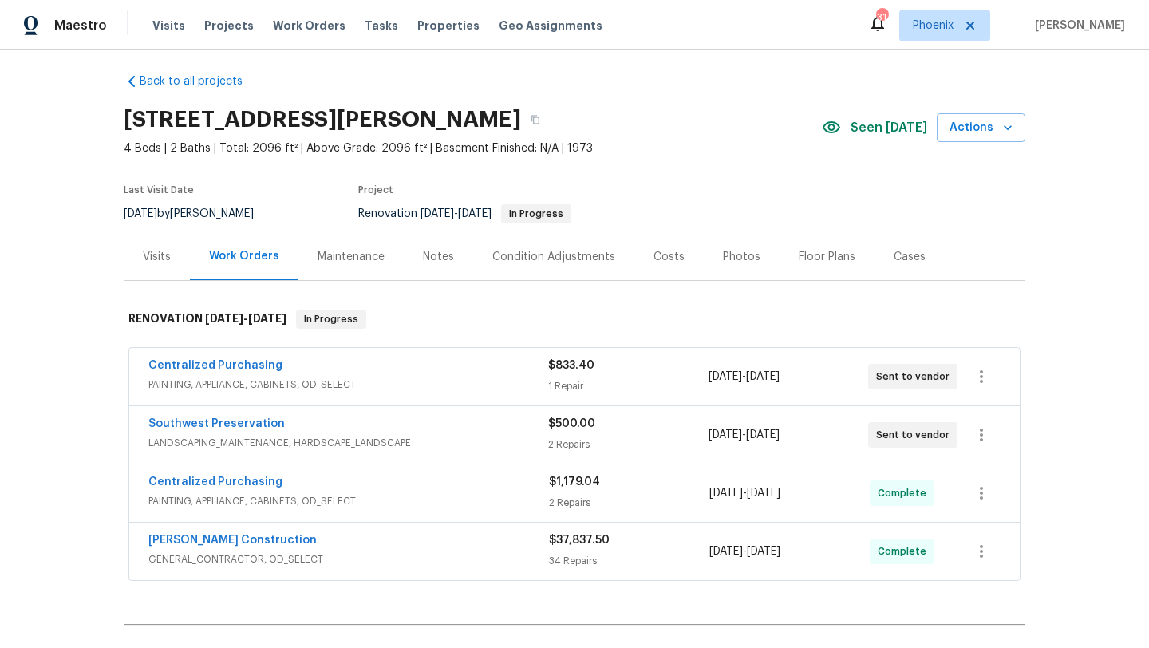
scroll to position [142, 0]
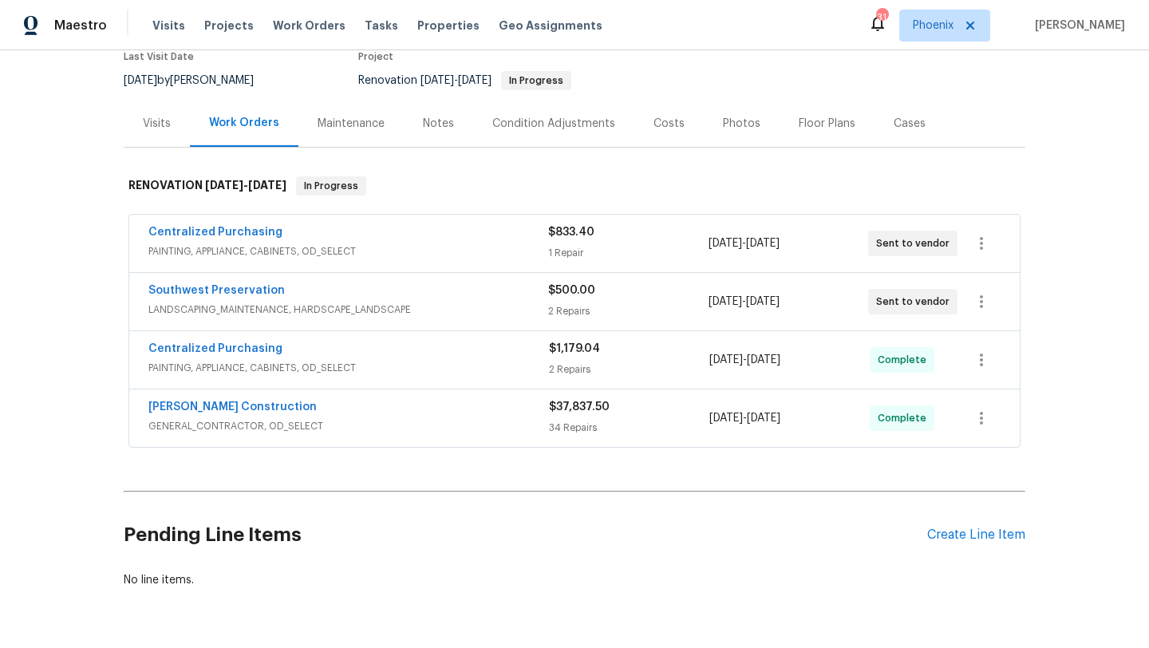
click at [448, 116] on div "Notes" at bounding box center [438, 124] width 31 height 16
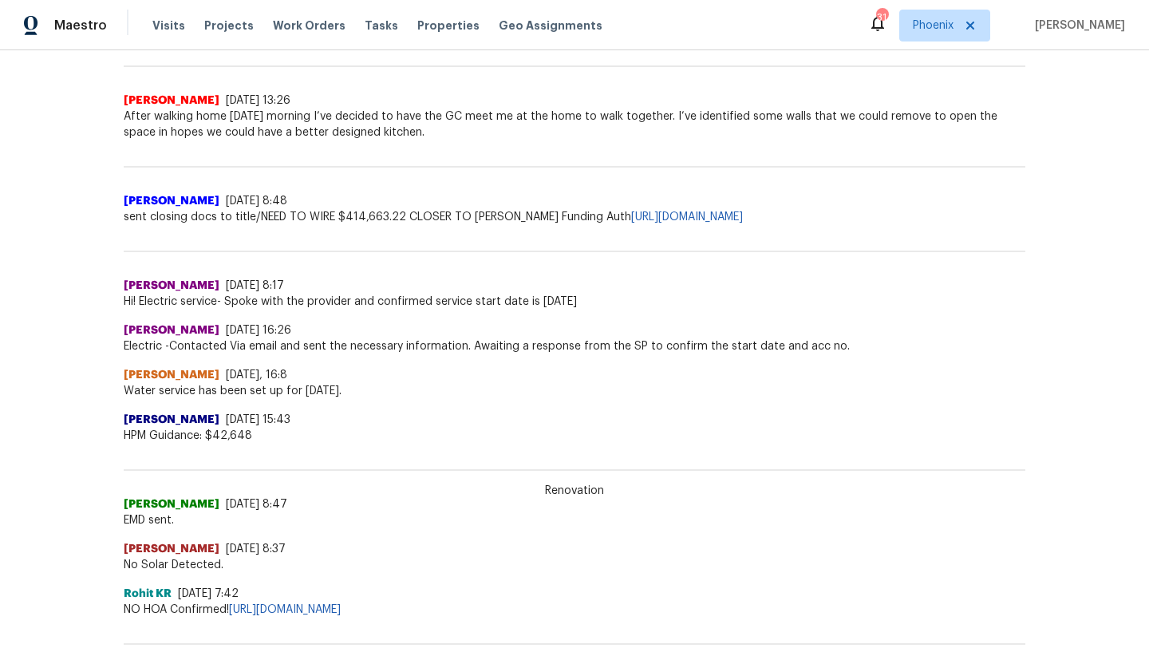
scroll to position [975, 0]
